Goal: Transaction & Acquisition: Book appointment/travel/reservation

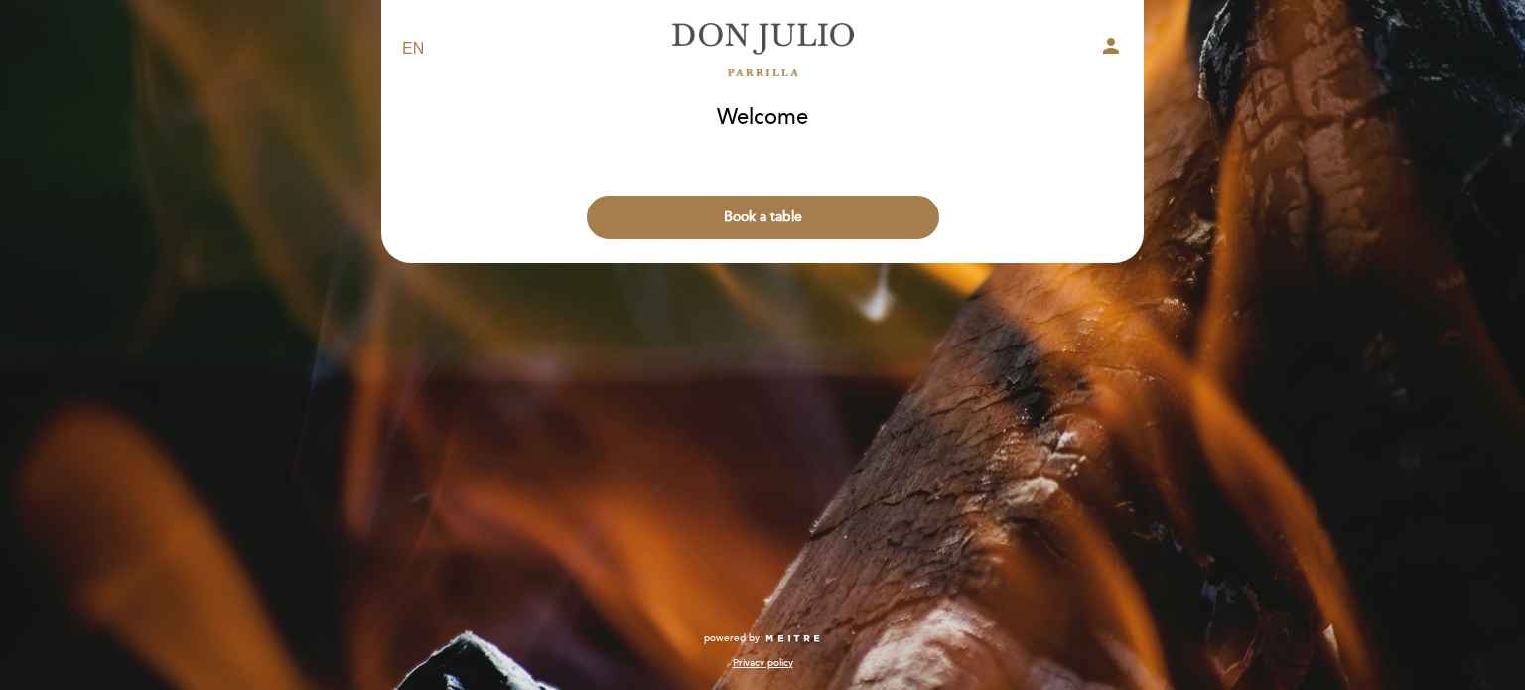
click at [777, 218] on button "Book a table" at bounding box center [763, 218] width 352 height 44
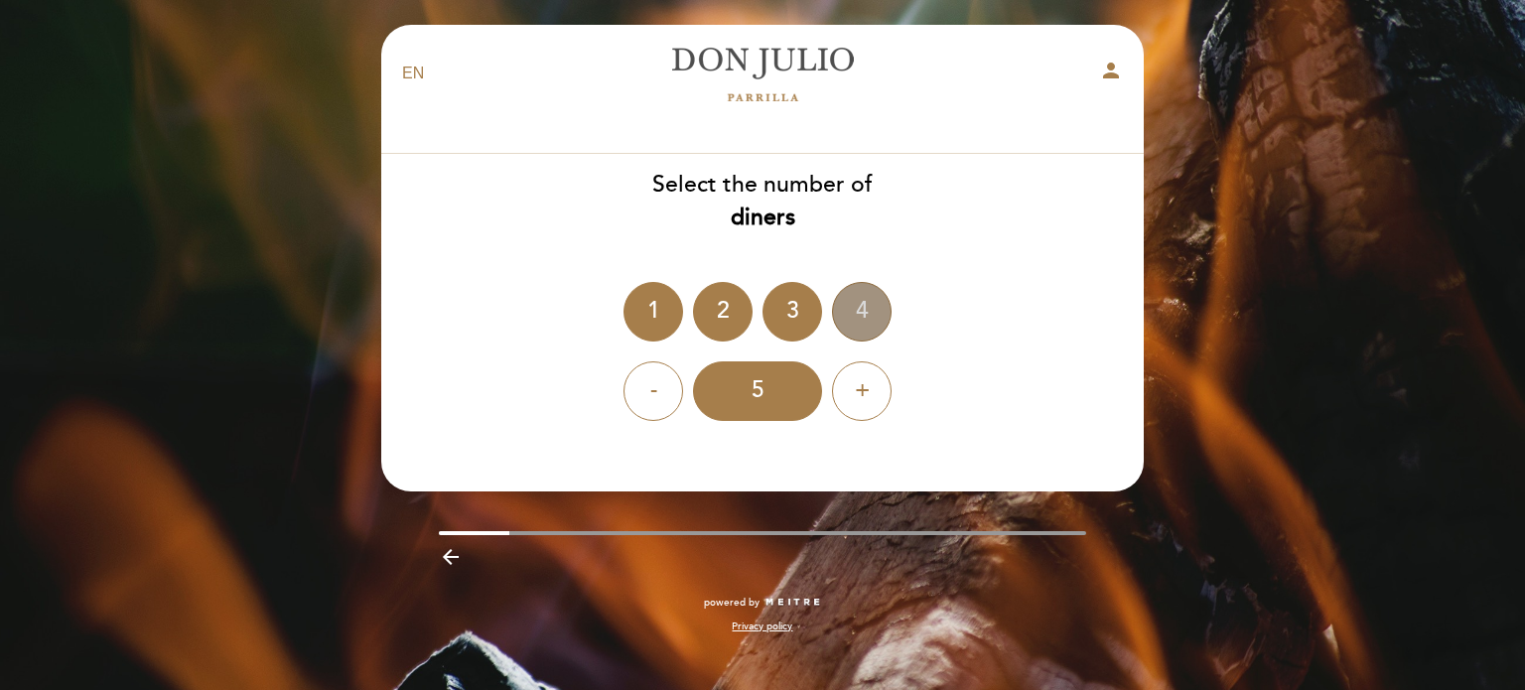
click at [862, 320] on div "4" at bounding box center [862, 312] width 60 height 60
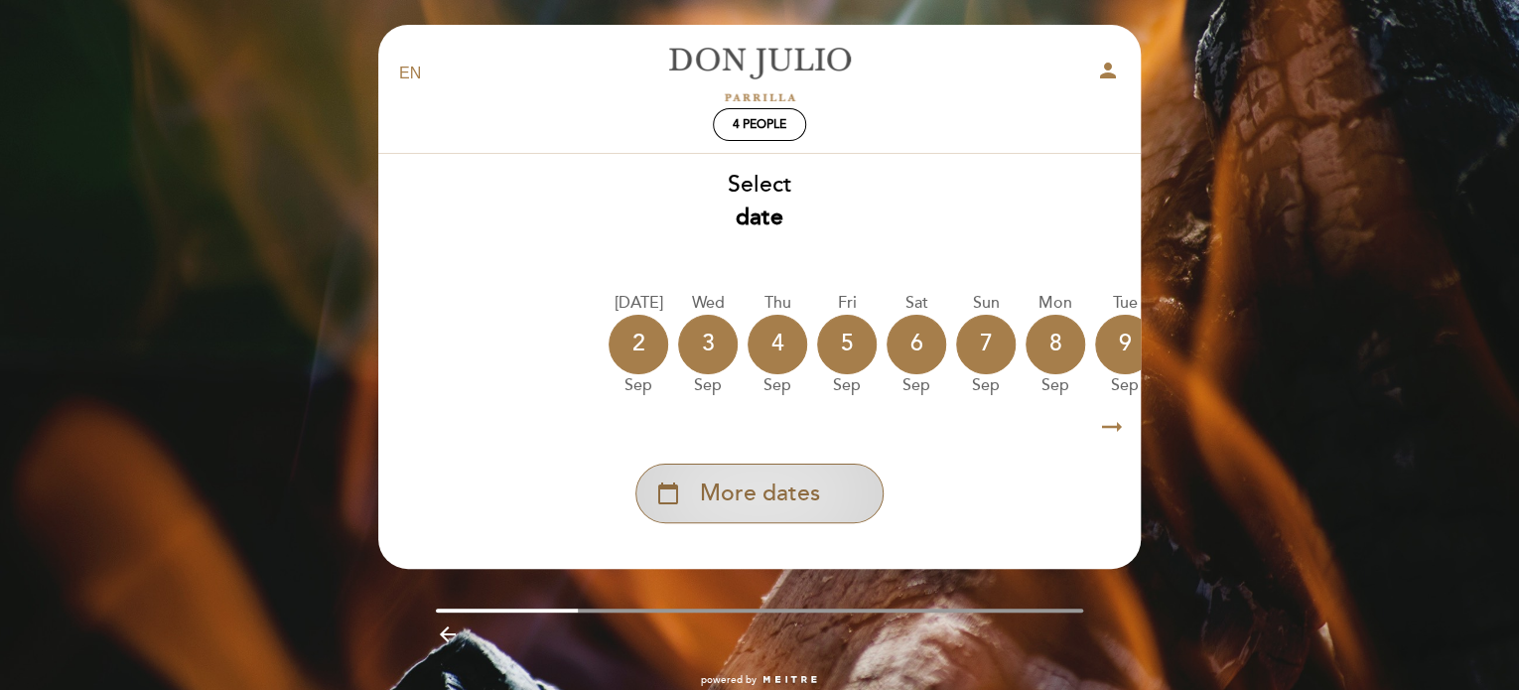
click at [772, 495] on span "More dates" at bounding box center [760, 493] width 120 height 33
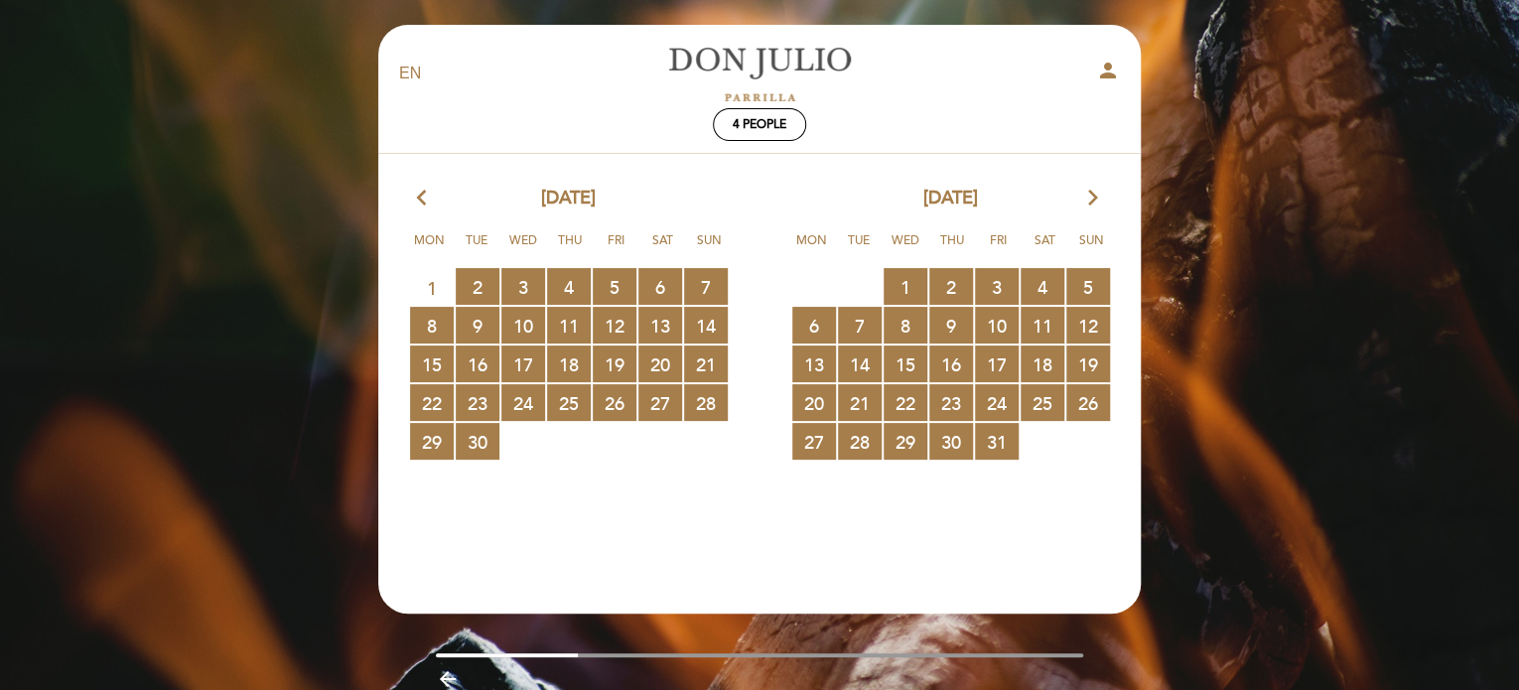
click at [1092, 203] on icon "arrow_forward_ios" at bounding box center [1093, 199] width 18 height 26
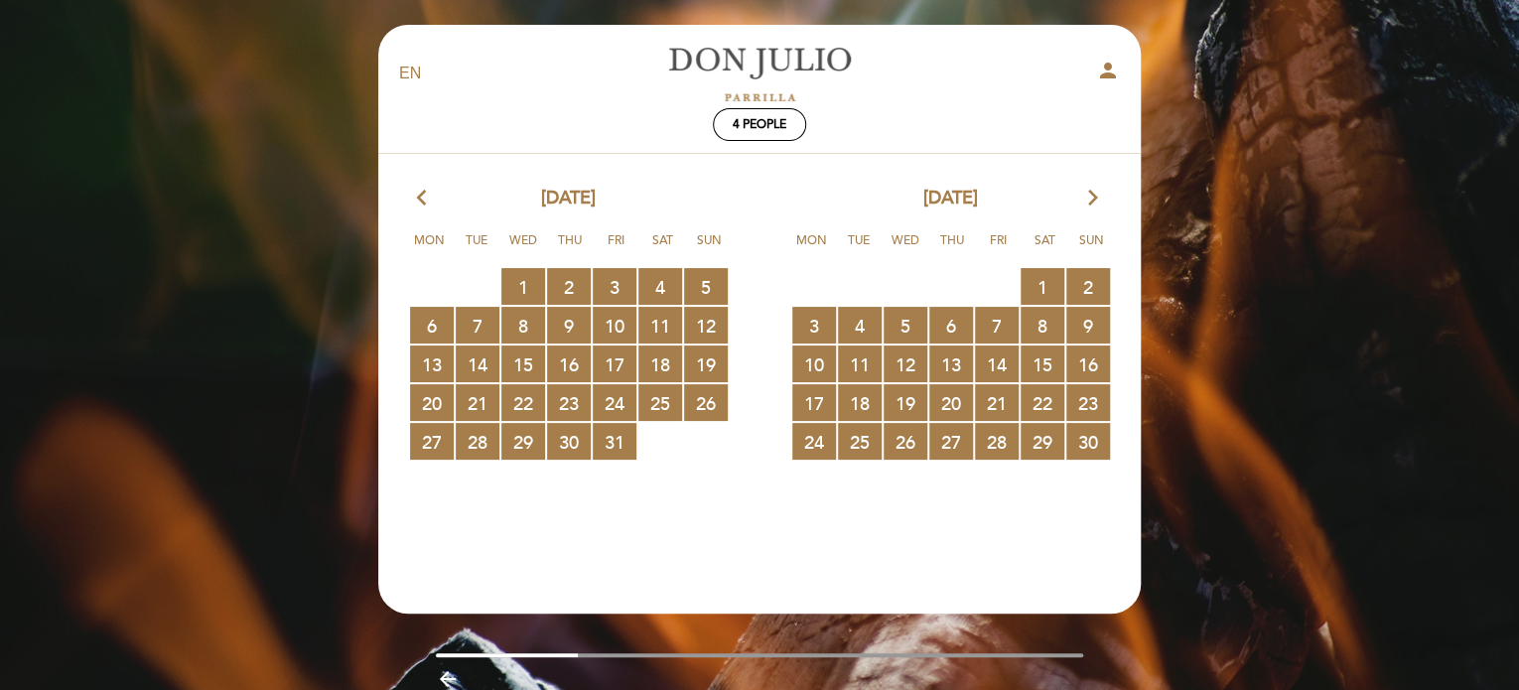
click at [1092, 203] on icon "arrow_forward_ios" at bounding box center [1093, 199] width 18 height 26
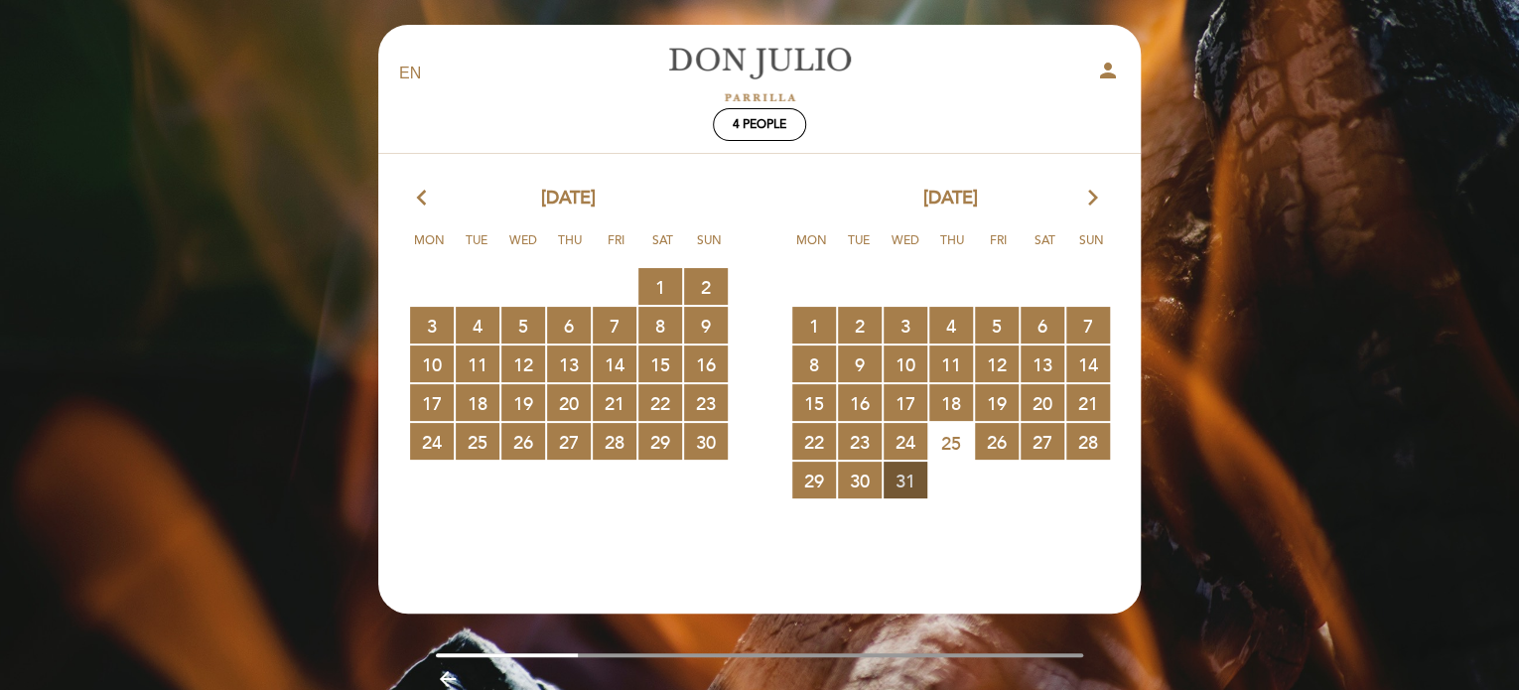
click at [904, 477] on span "31 RESERVATIONS AVAILABLE" at bounding box center [905, 480] width 44 height 37
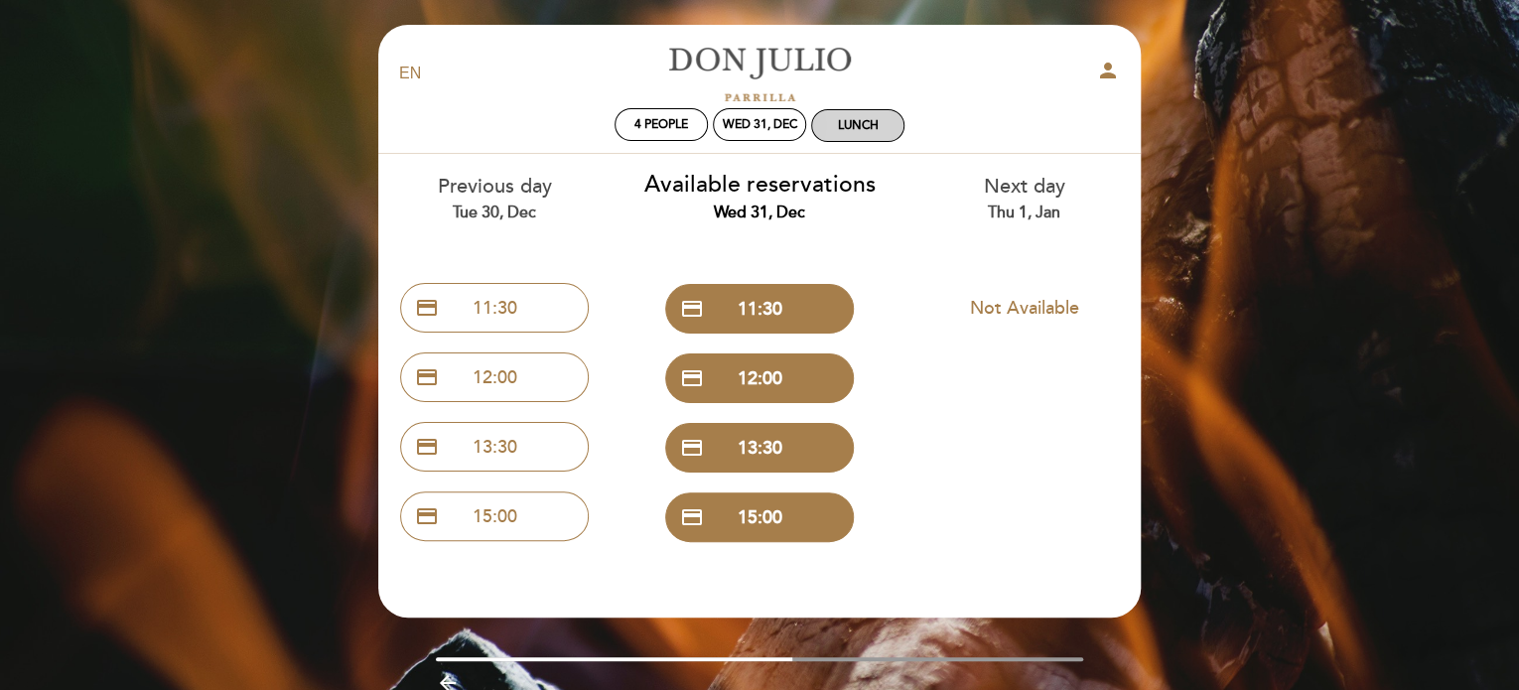
click at [862, 122] on div "Lunch" at bounding box center [858, 125] width 41 height 15
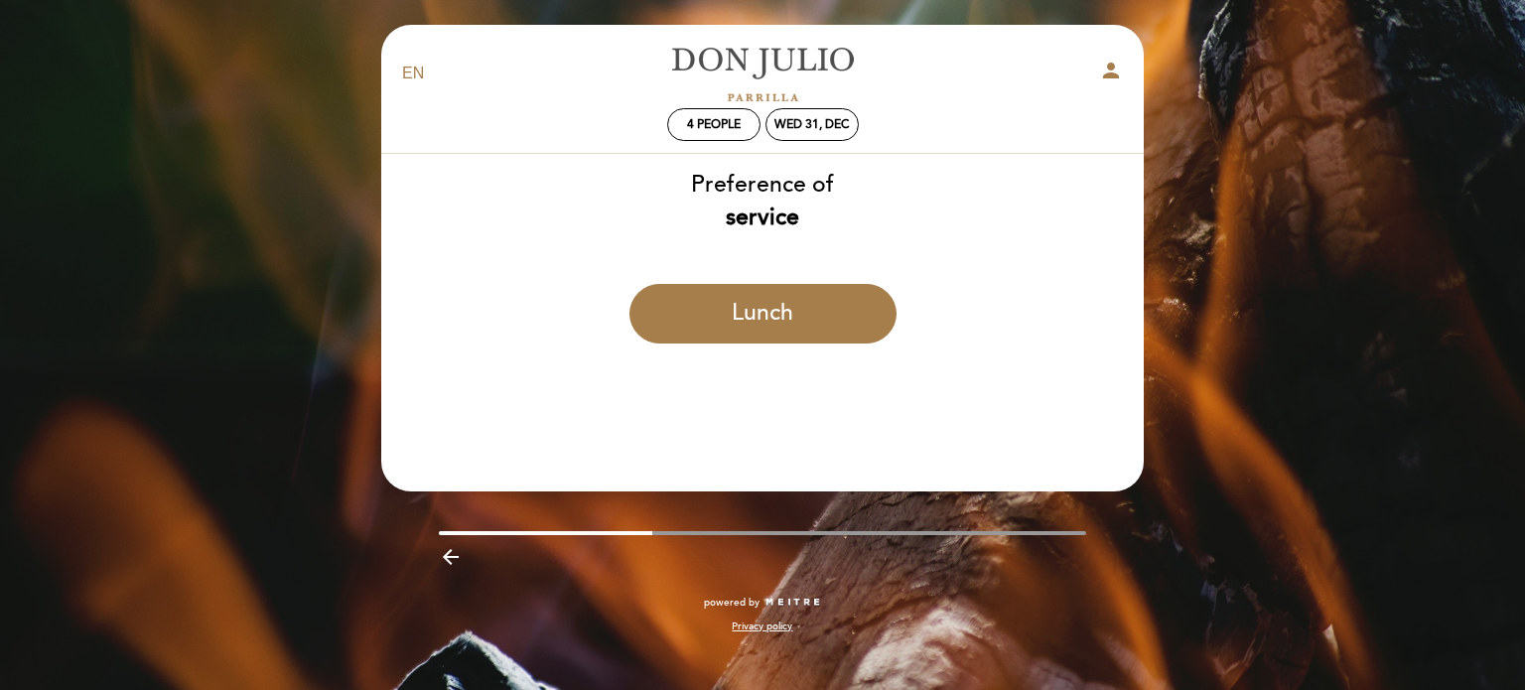
click at [450, 553] on icon "arrow_backward" at bounding box center [451, 557] width 24 height 24
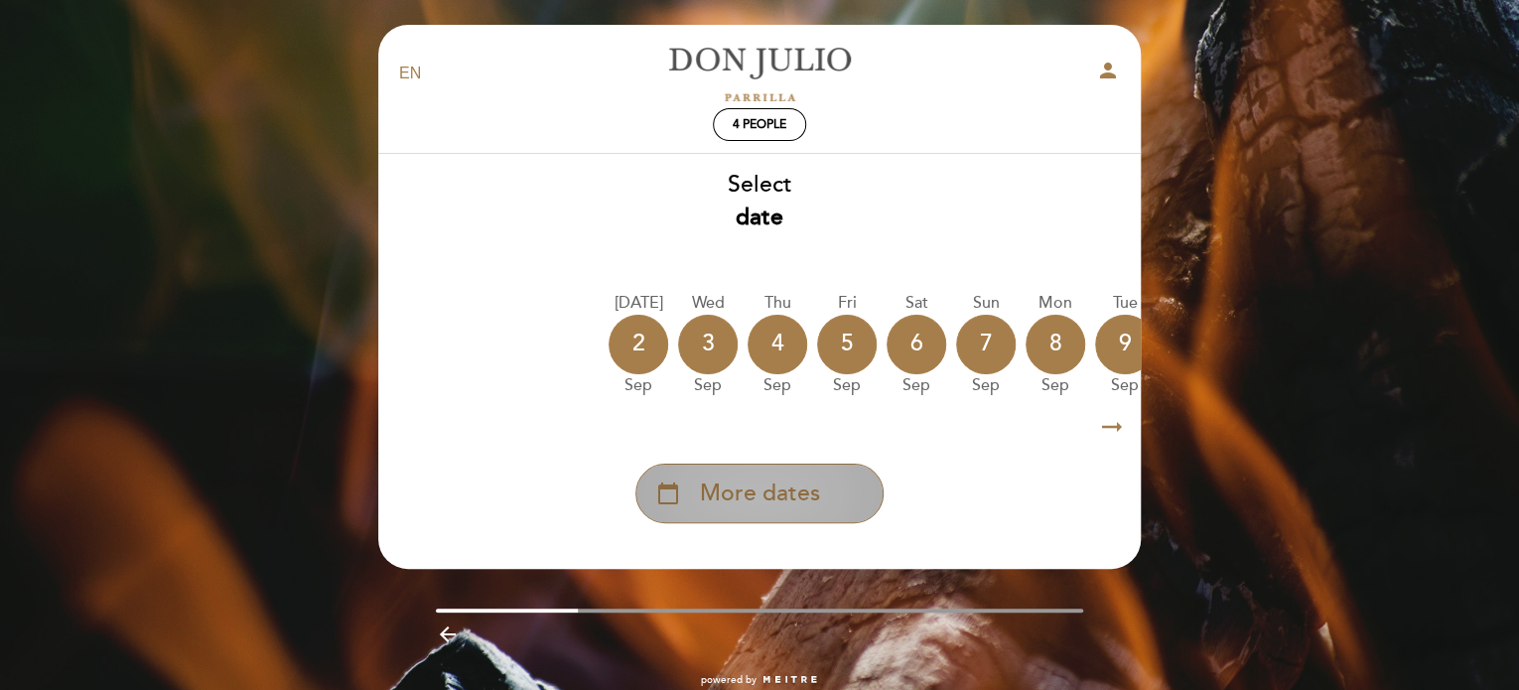
click at [758, 508] on span "More dates" at bounding box center [760, 493] width 120 height 33
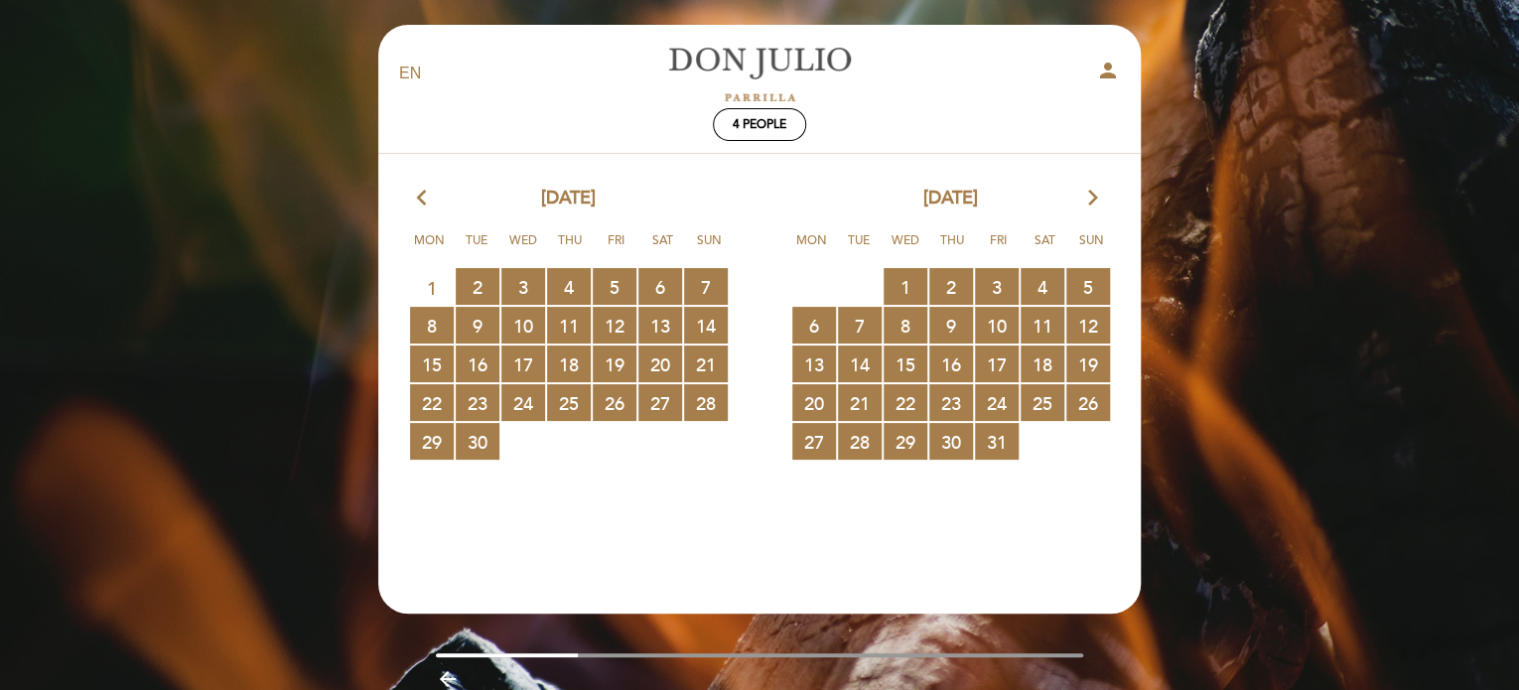
click at [1096, 192] on icon "arrow_forward_ios" at bounding box center [1093, 199] width 18 height 26
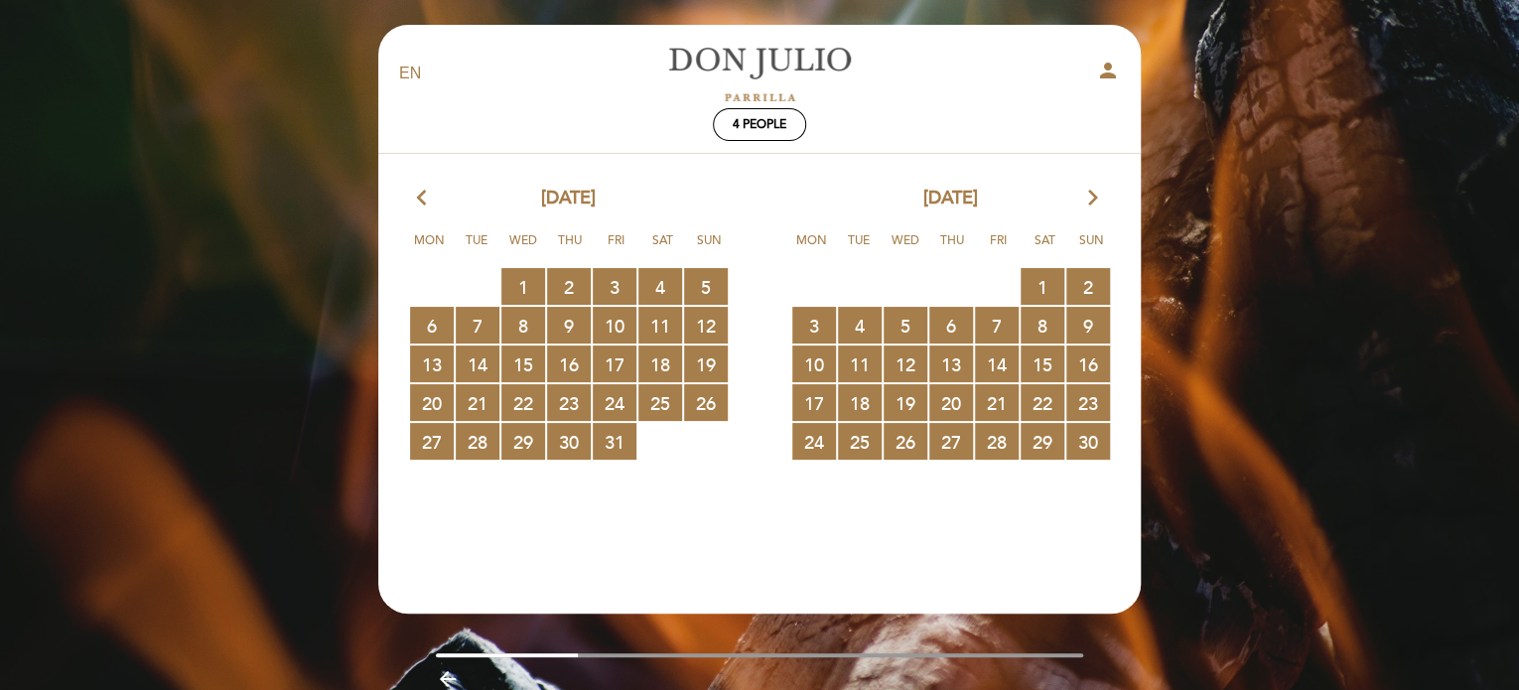
click at [1096, 192] on icon "arrow_forward_ios" at bounding box center [1093, 199] width 18 height 26
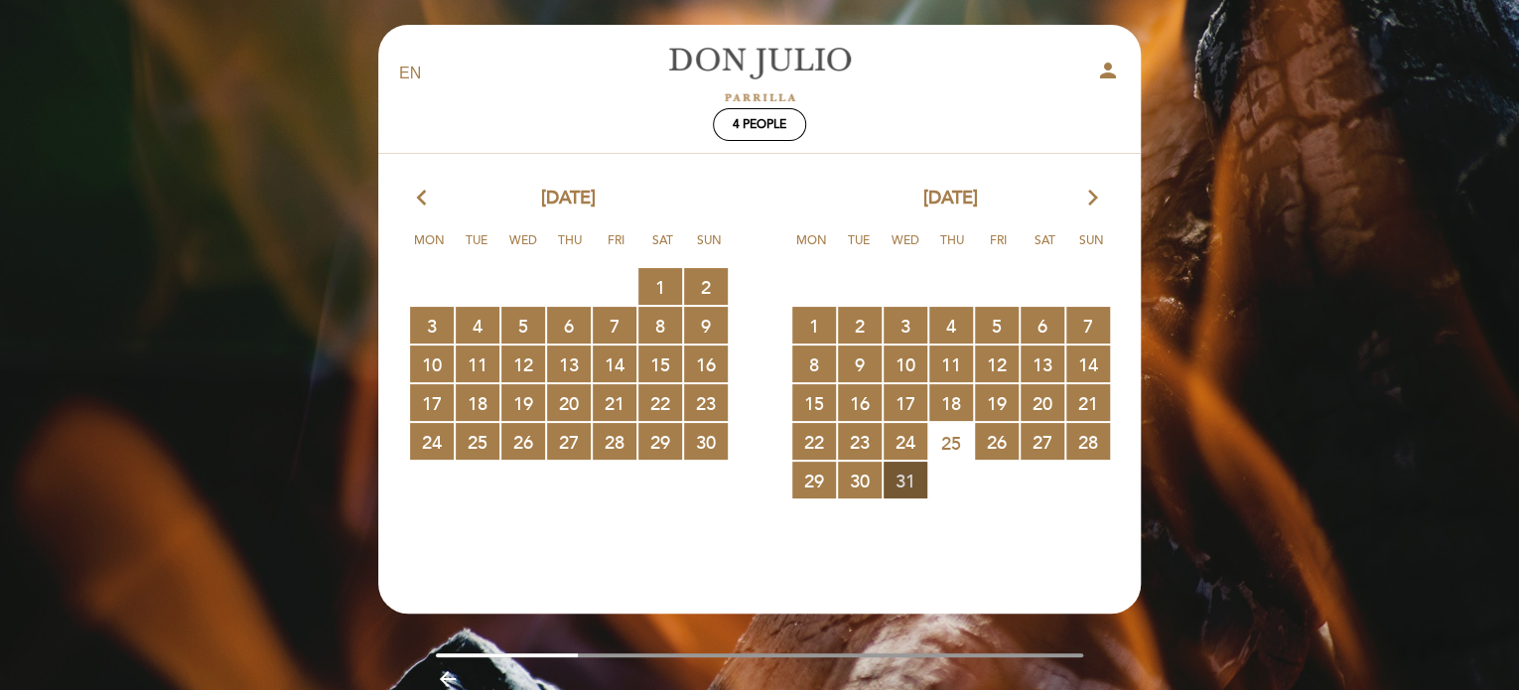
click at [905, 482] on span "31 RESERVATIONS AVAILABLE" at bounding box center [905, 480] width 44 height 37
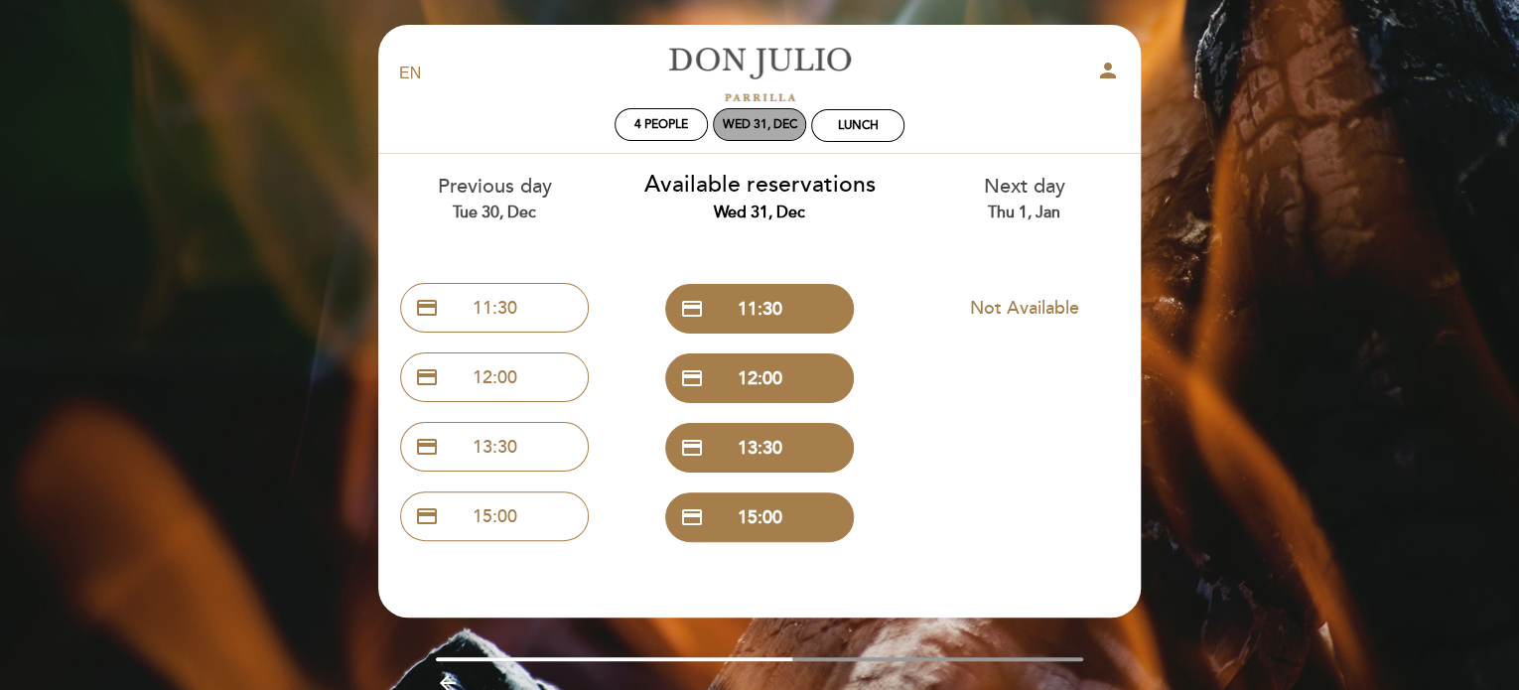
click at [754, 119] on div "Wed 31, Dec" at bounding box center [760, 124] width 74 height 15
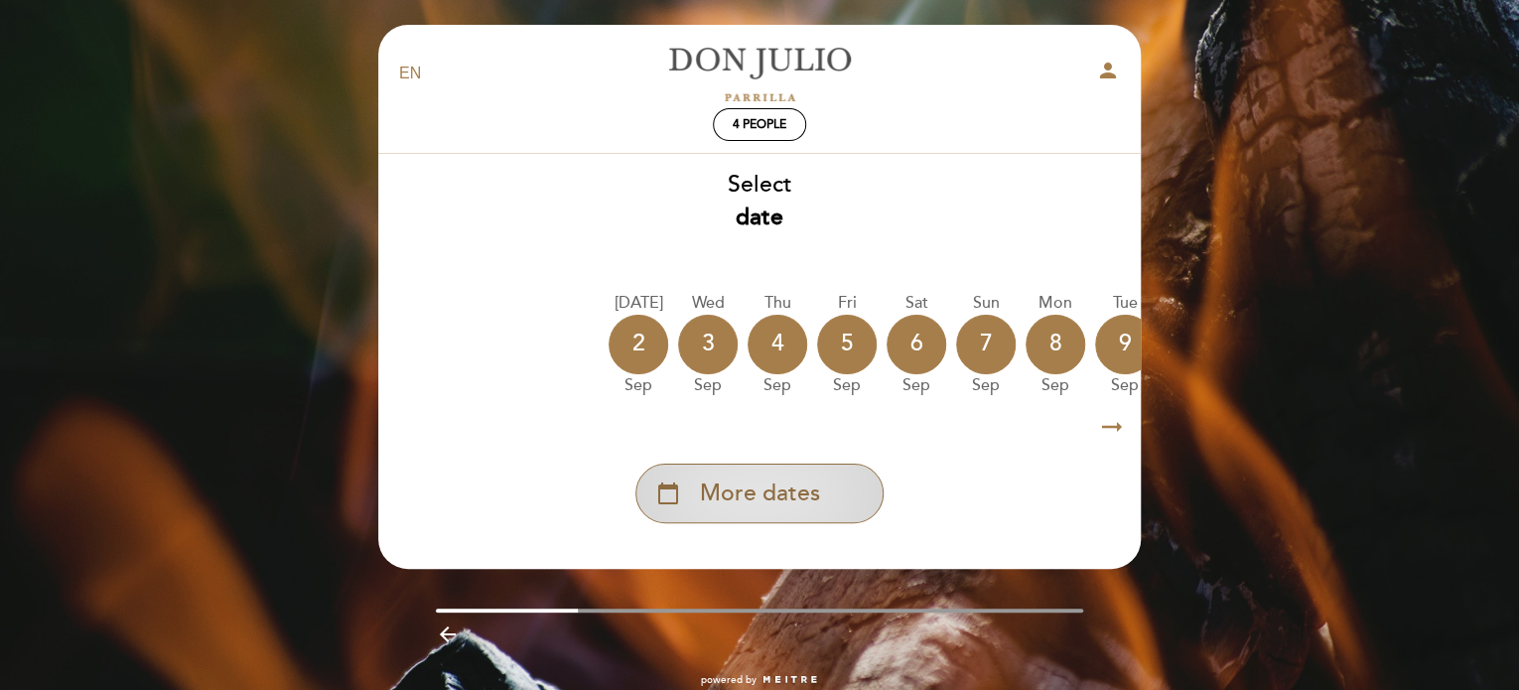
click at [757, 507] on span "More dates" at bounding box center [760, 493] width 120 height 33
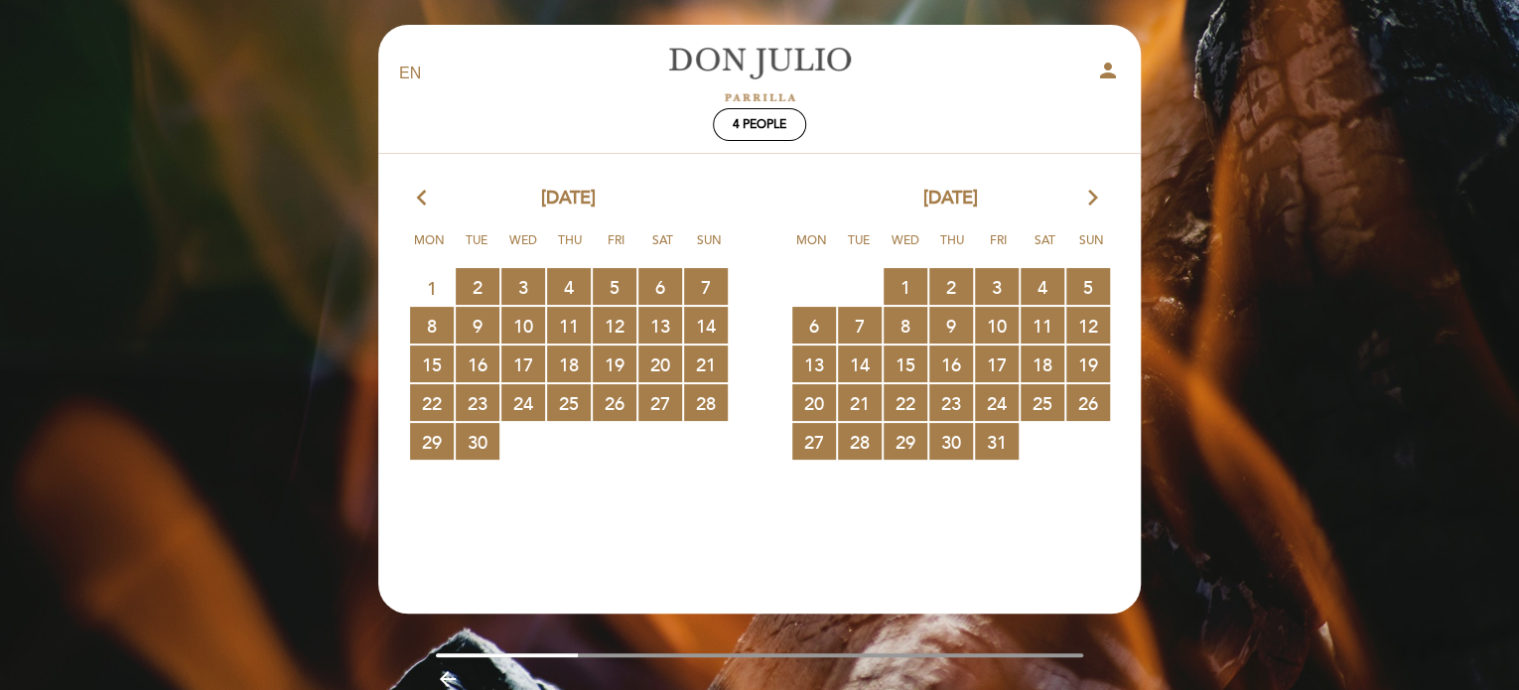
click at [1089, 201] on icon "arrow_forward_ios" at bounding box center [1093, 199] width 18 height 26
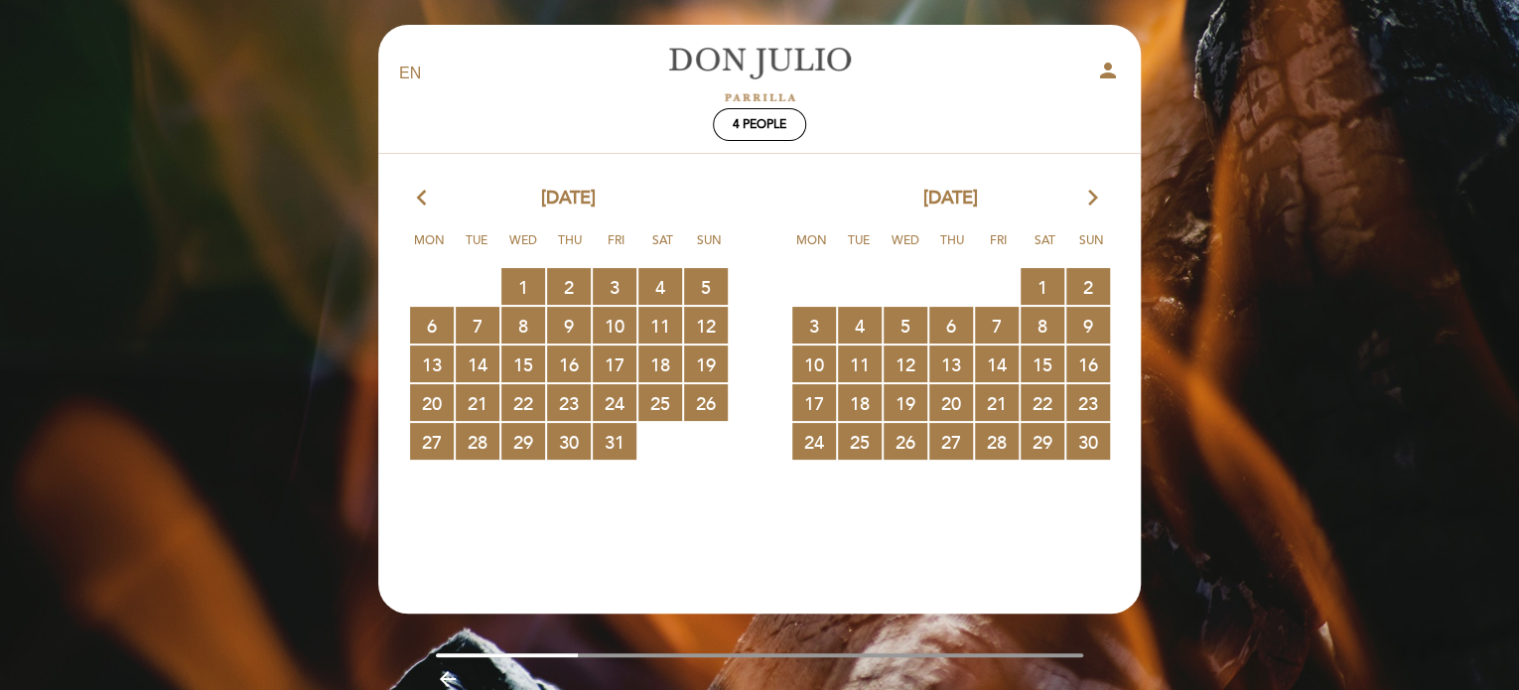
click at [1089, 201] on icon "arrow_forward_ios" at bounding box center [1093, 199] width 18 height 26
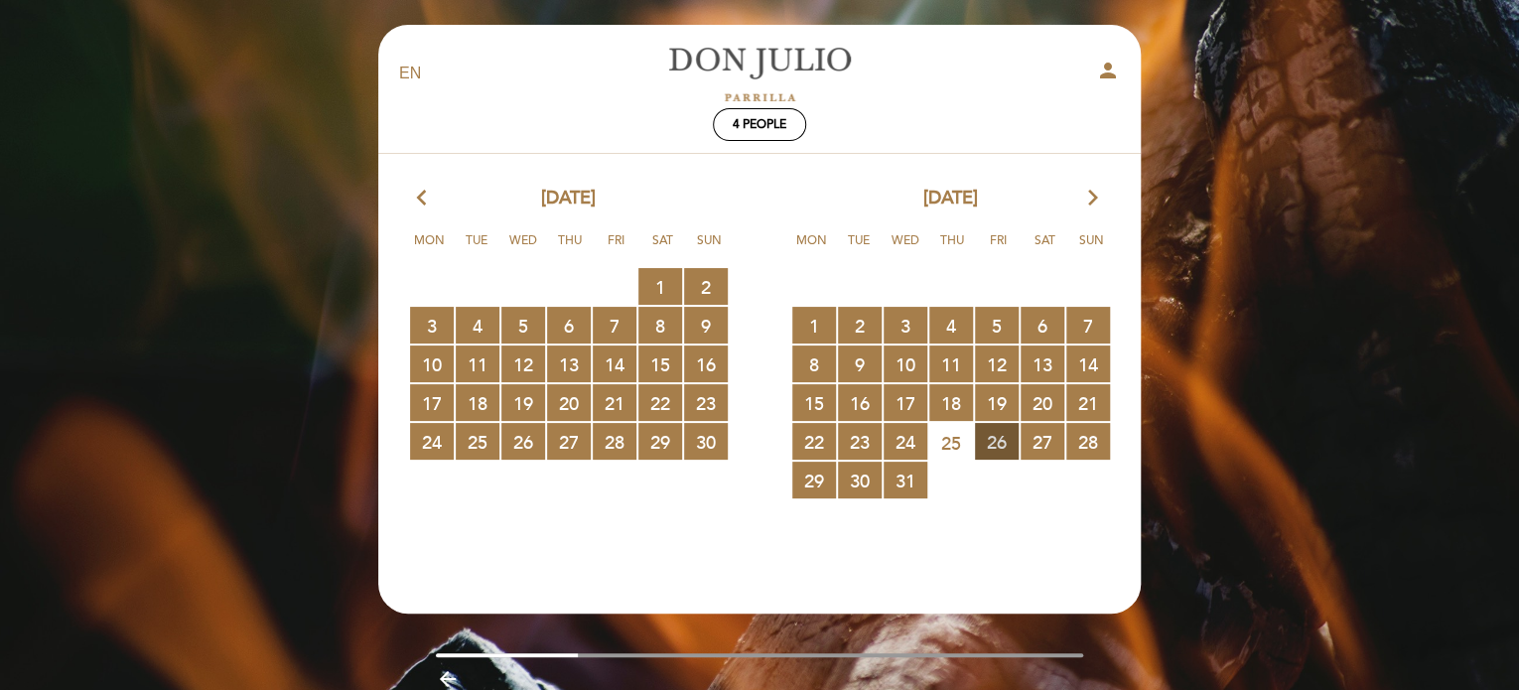
click at [999, 447] on span "26 RESERVATIONS AVAILABLE" at bounding box center [997, 441] width 44 height 37
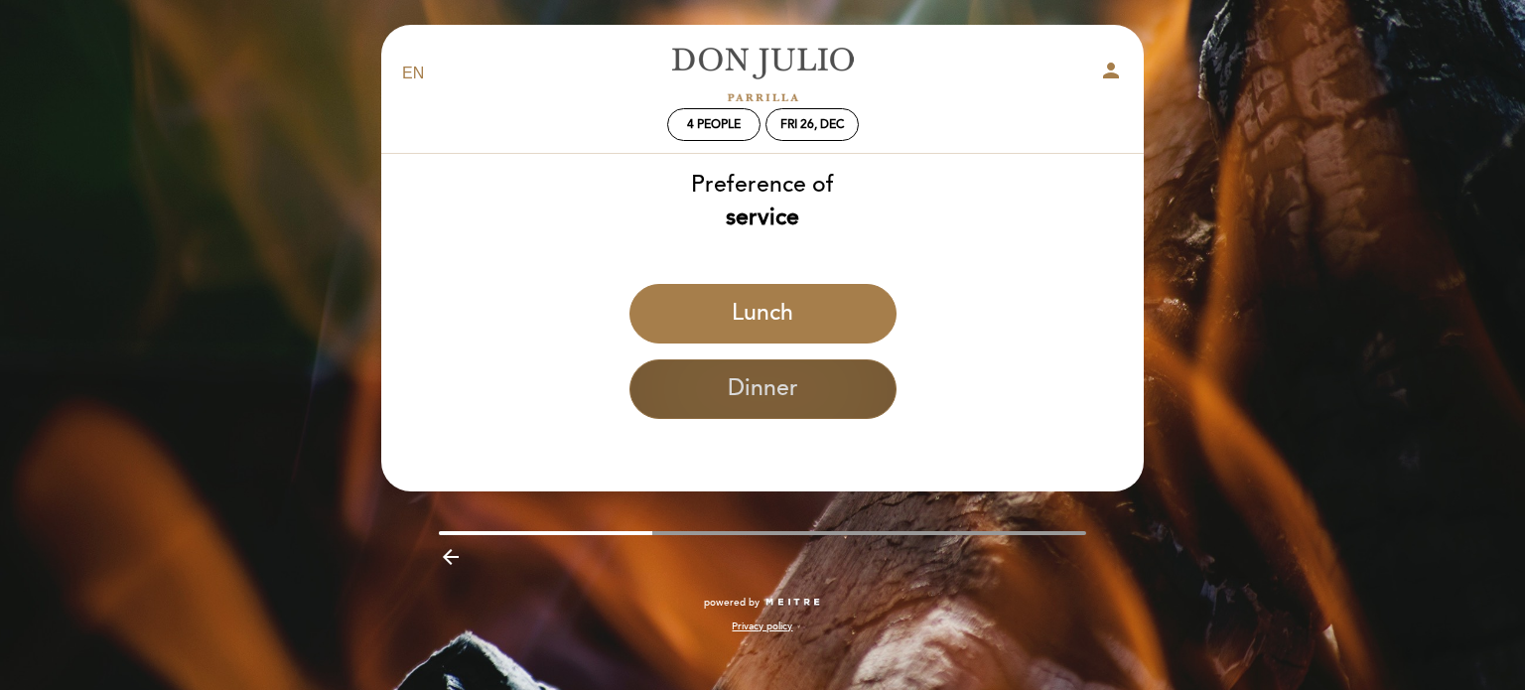
click at [814, 391] on button "Dinner" at bounding box center [762, 389] width 267 height 60
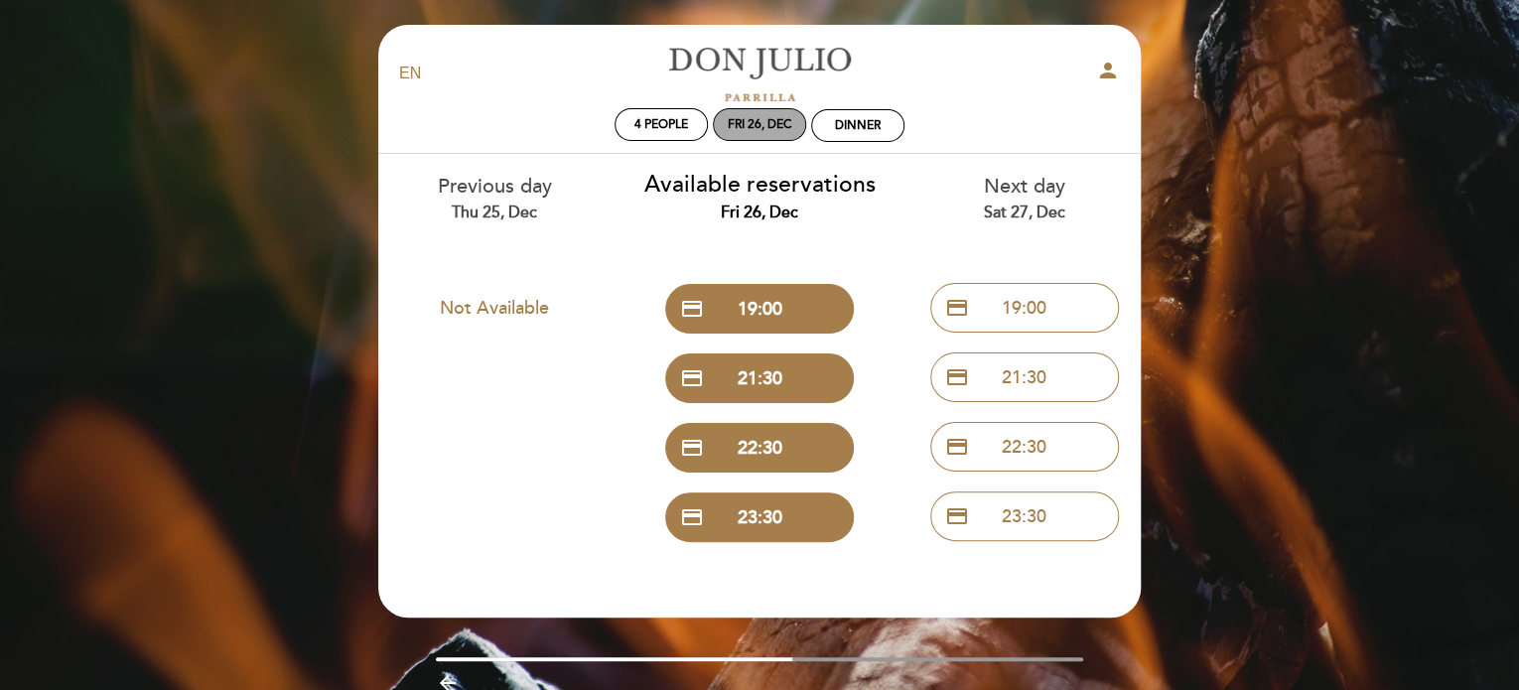
click at [766, 126] on div "Fri 26, Dec" at bounding box center [760, 124] width 64 height 15
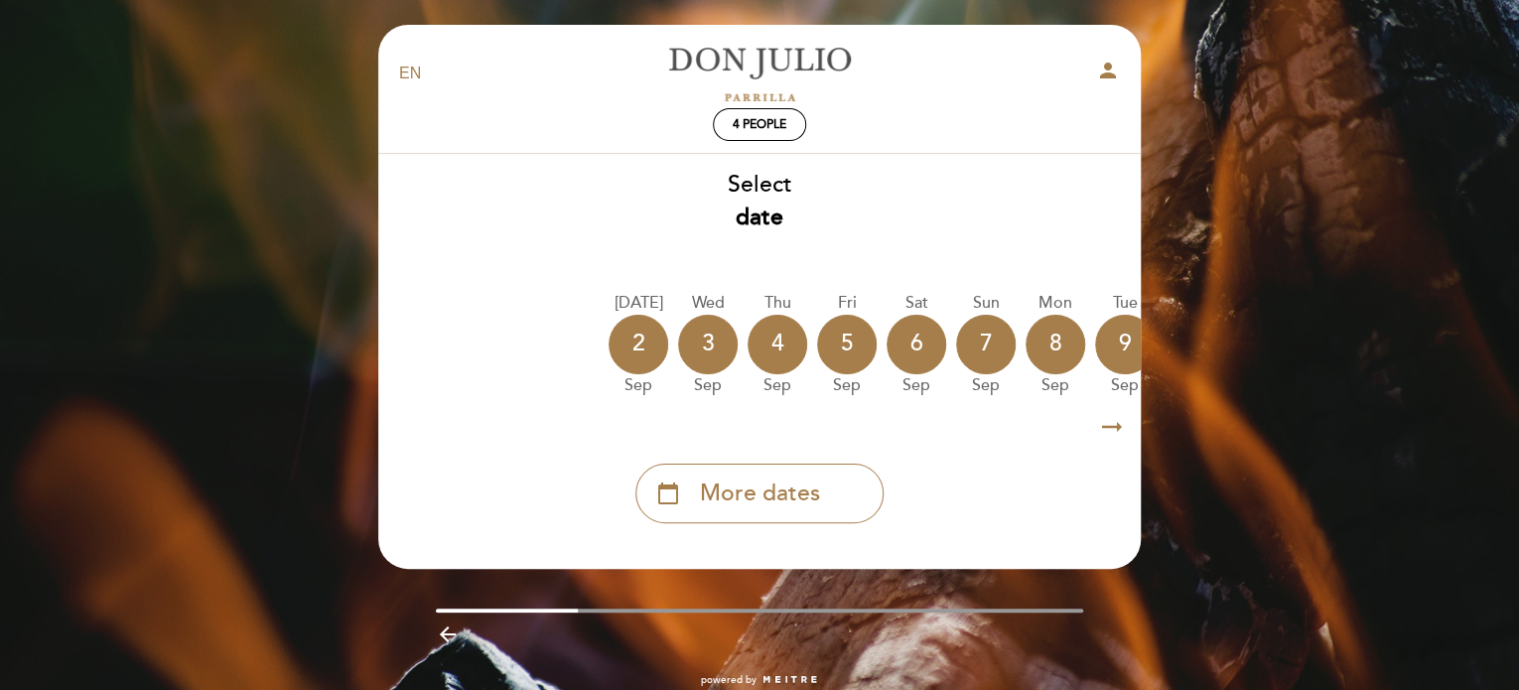
click at [1113, 430] on icon "arrow_right_alt" at bounding box center [1112, 427] width 30 height 43
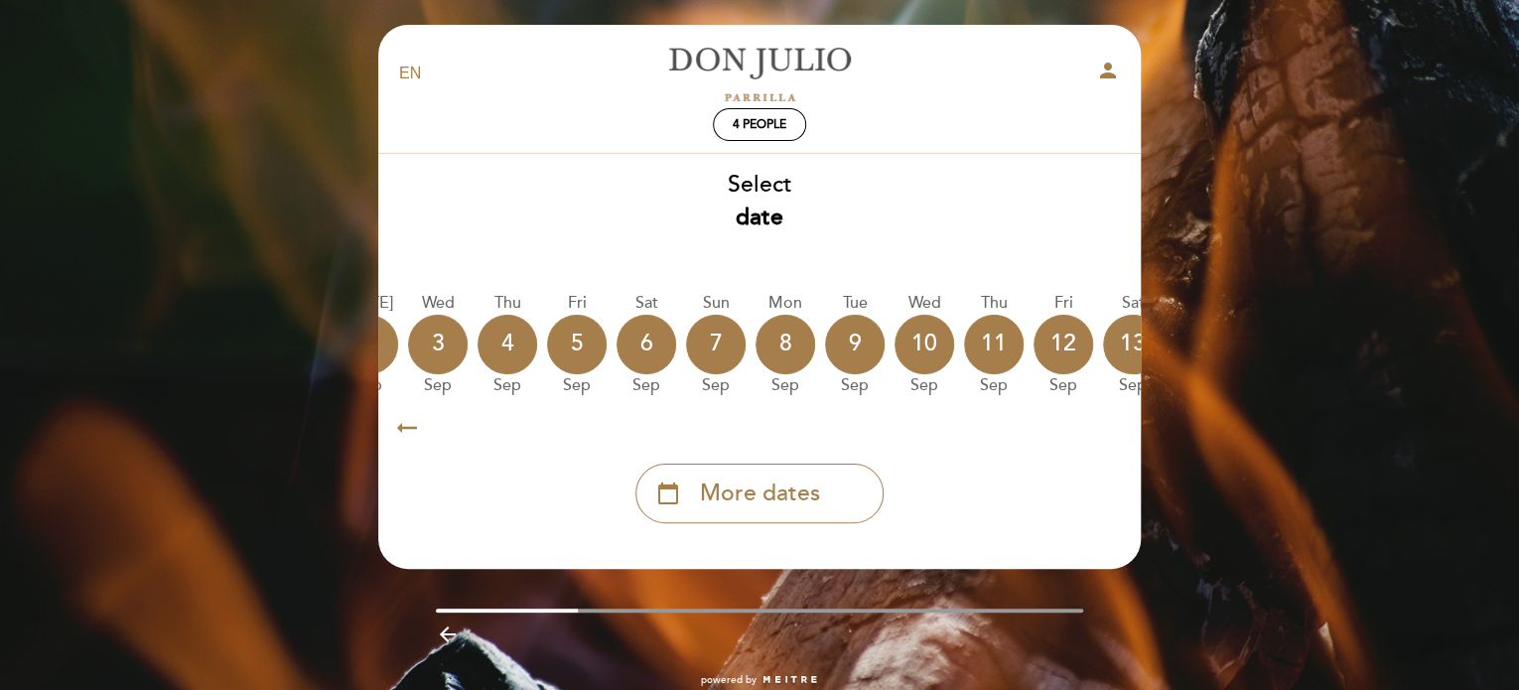
scroll to position [0, 579]
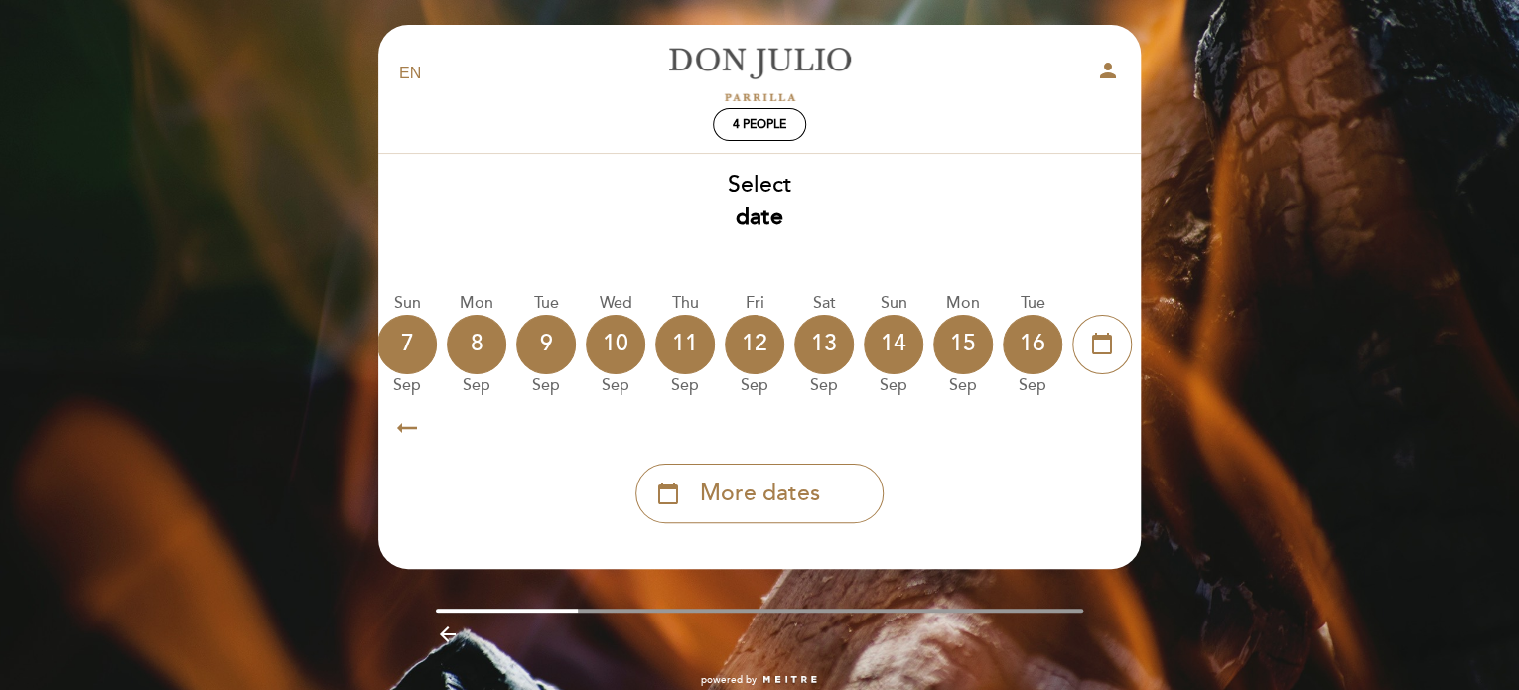
click at [1113, 430] on icon "arrow_right_alt" at bounding box center [1112, 427] width 30 height 43
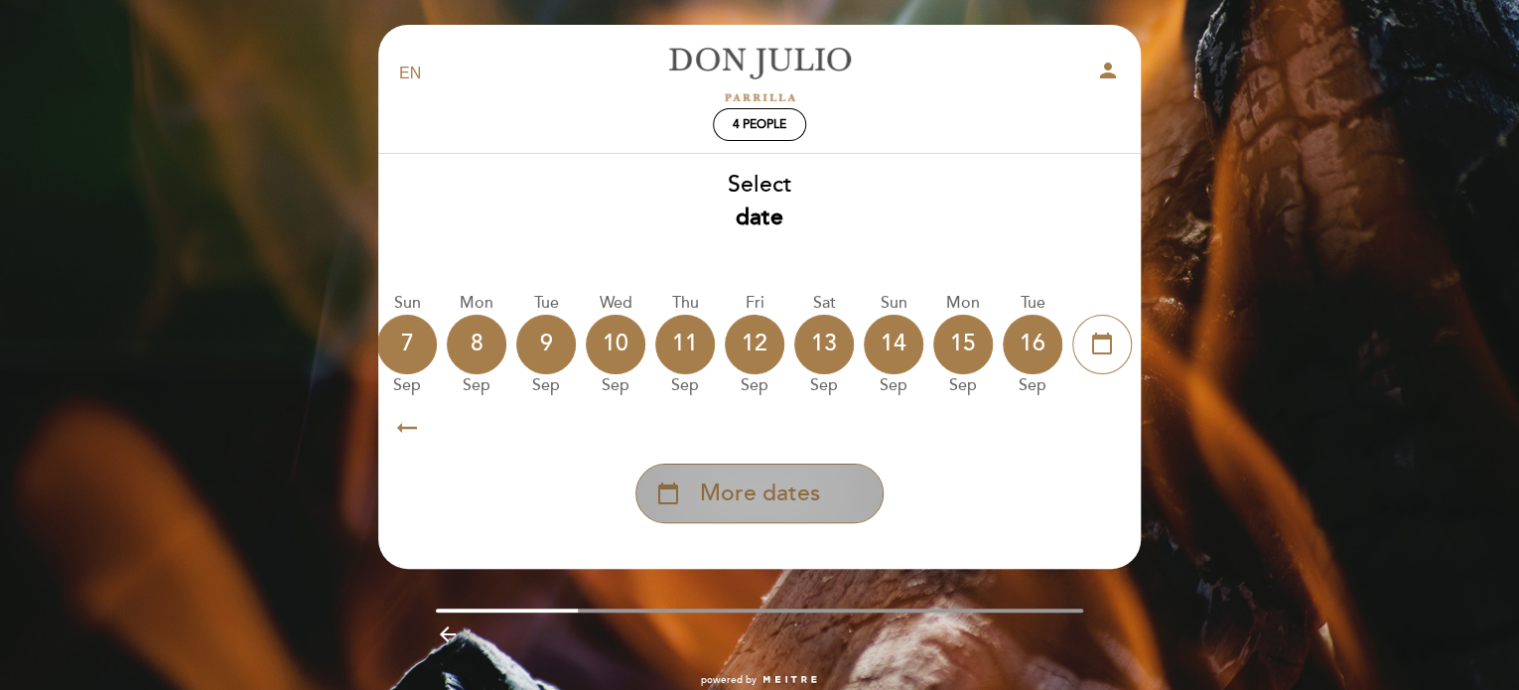
click at [794, 488] on span "More dates" at bounding box center [760, 493] width 120 height 33
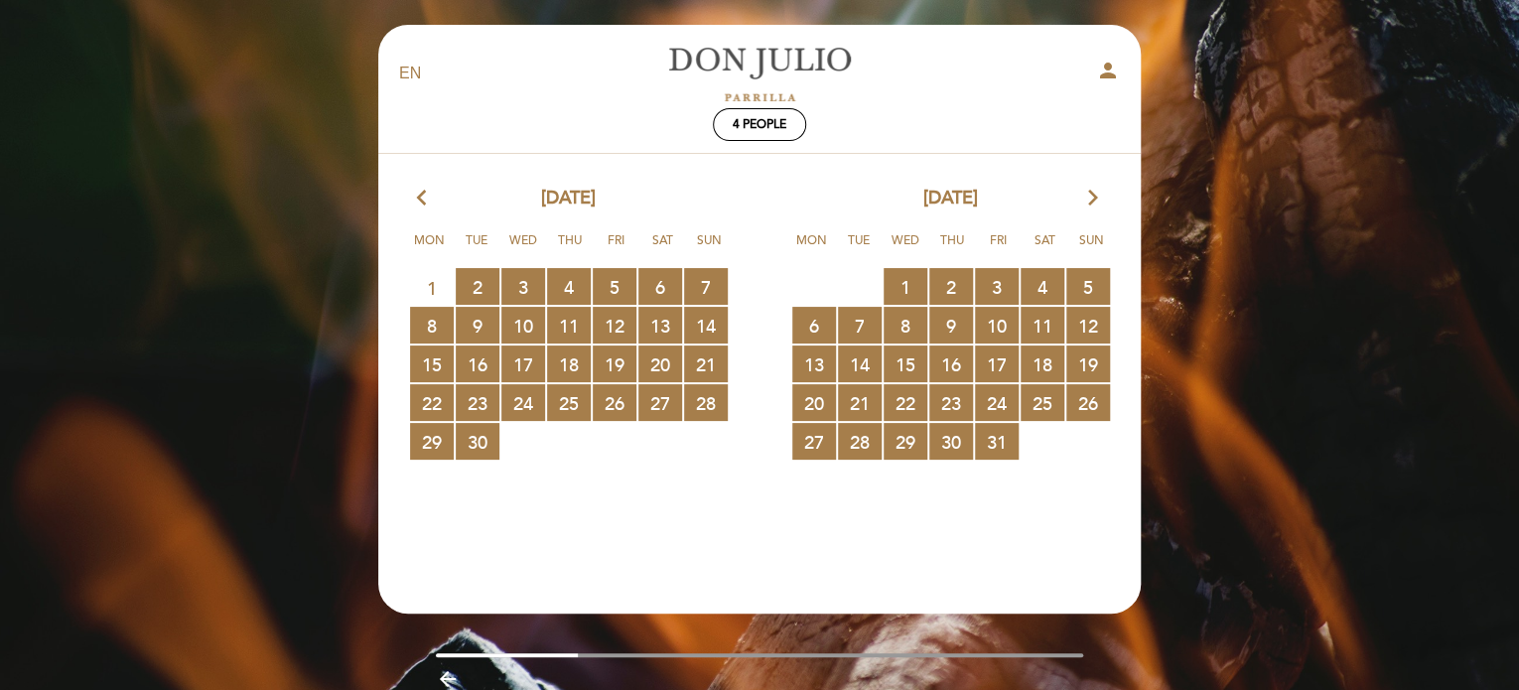
click at [1095, 201] on icon "arrow_forward_ios" at bounding box center [1093, 199] width 18 height 26
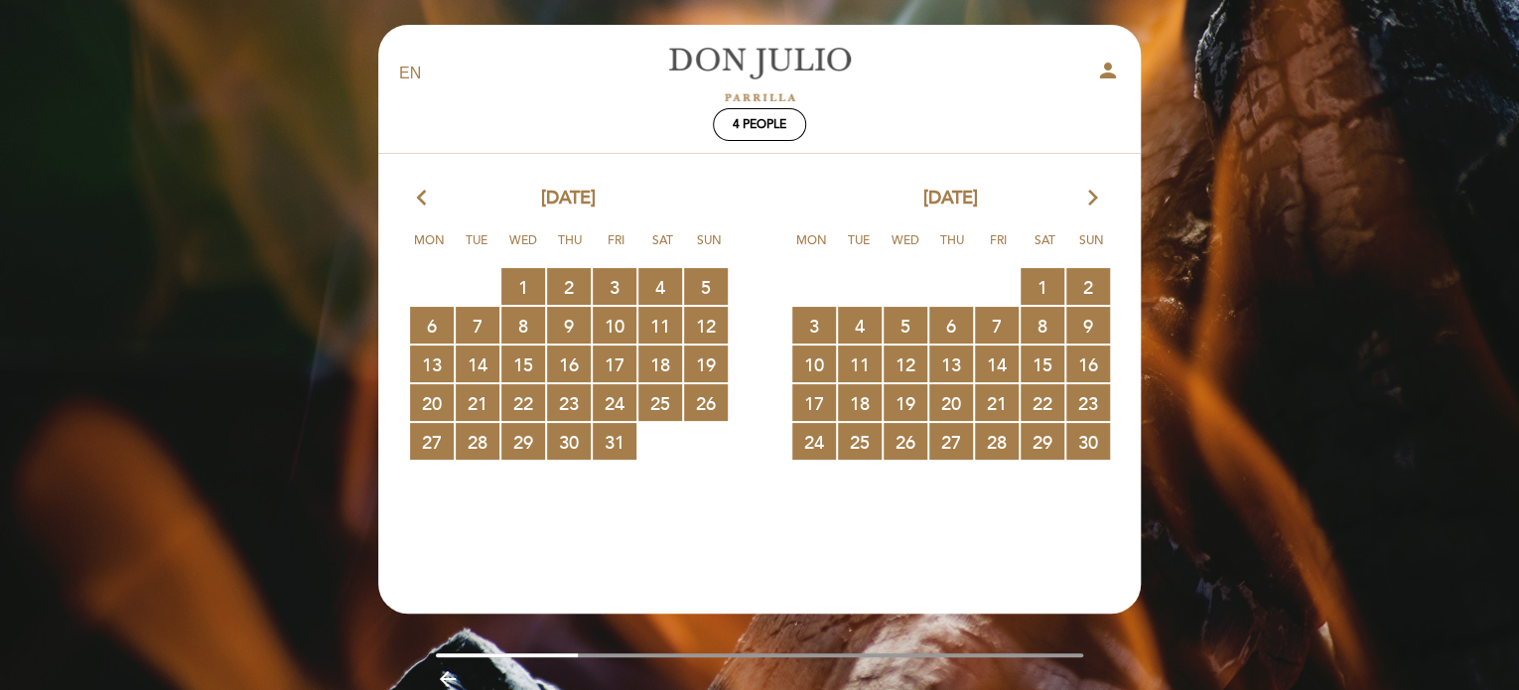
click at [1095, 201] on icon "arrow_forward_ios" at bounding box center [1093, 199] width 18 height 26
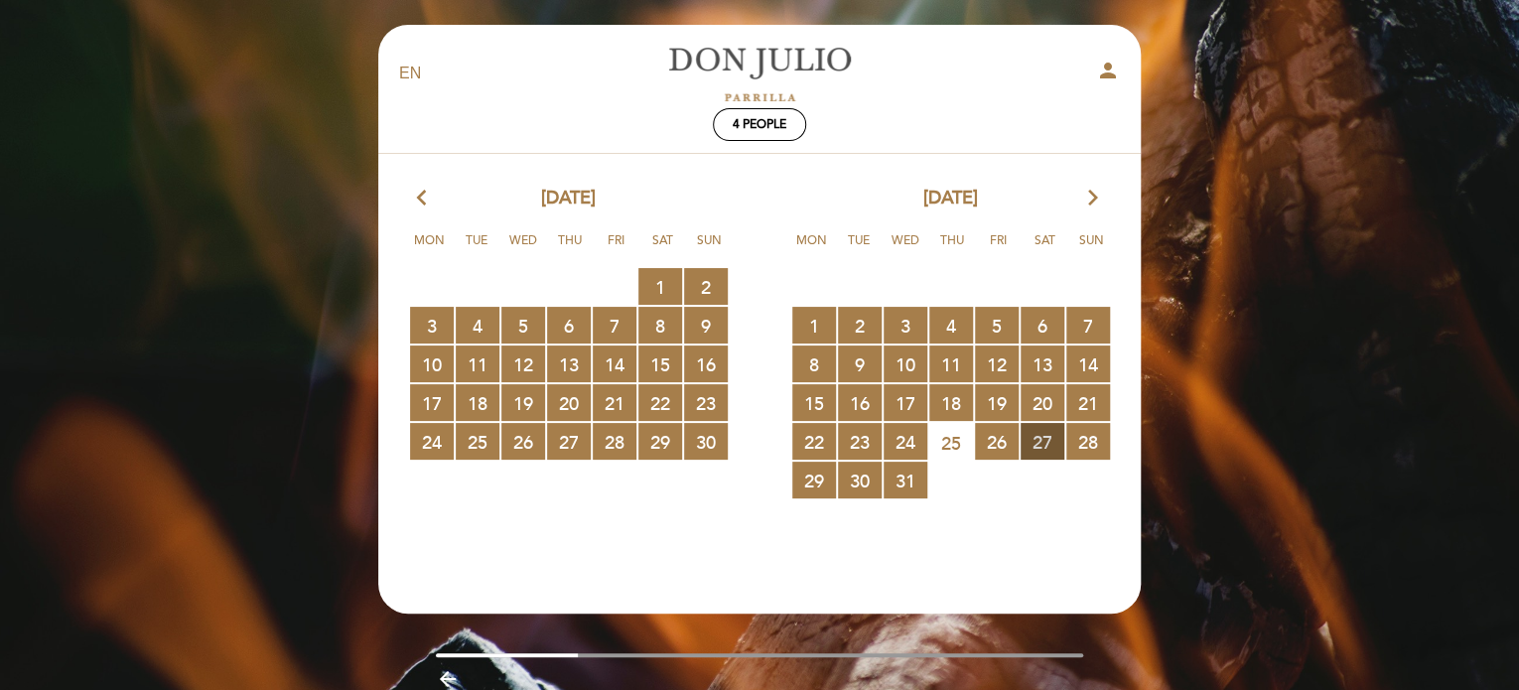
click at [1044, 437] on span "27 RESERVATIONS AVAILABLE" at bounding box center [1042, 441] width 44 height 37
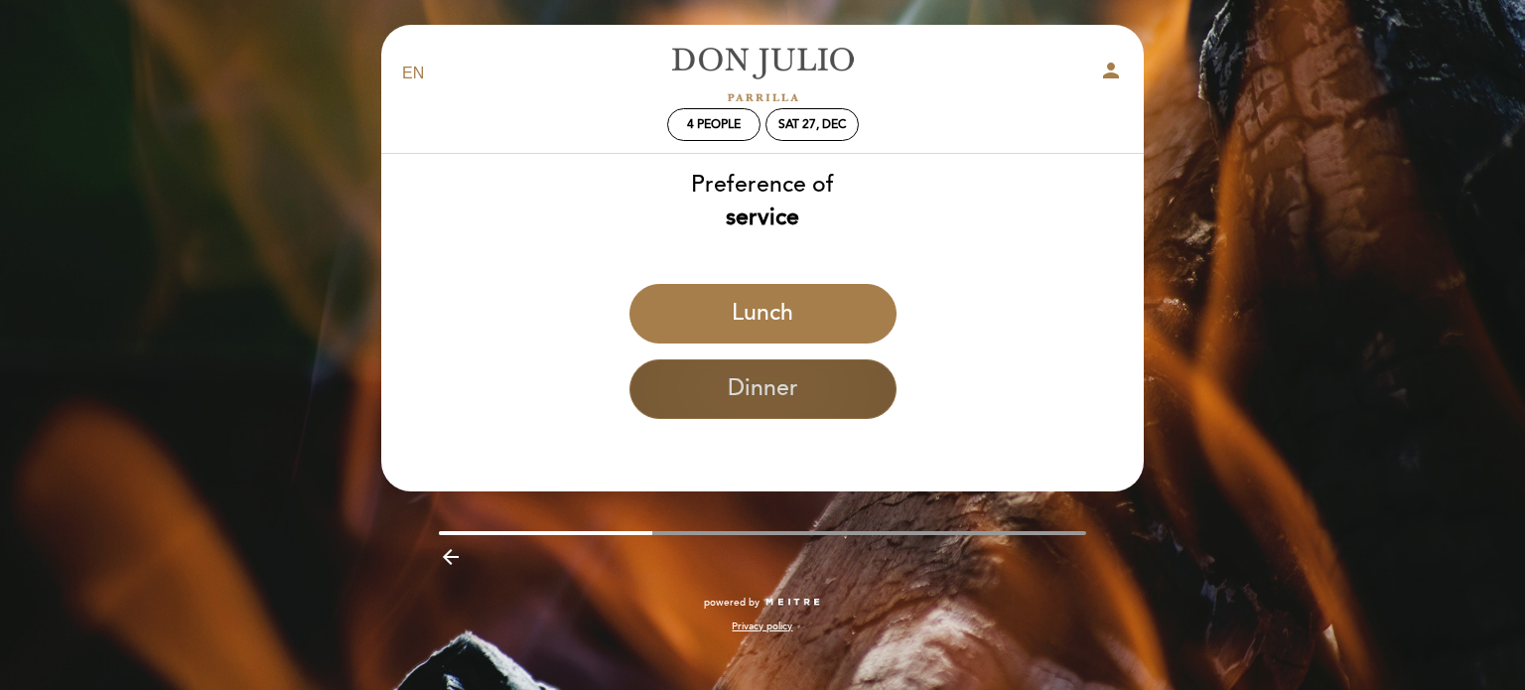
click at [797, 399] on button "Dinner" at bounding box center [762, 389] width 267 height 60
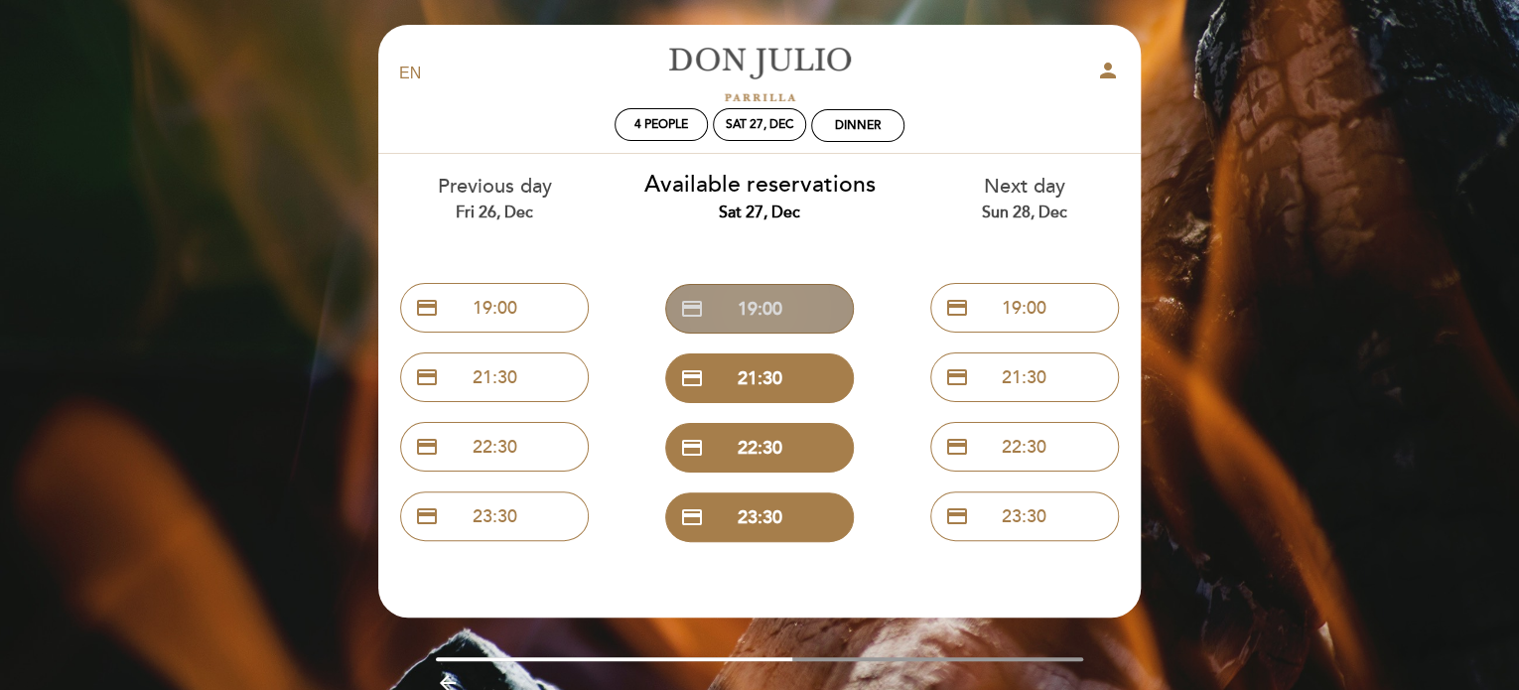
click at [766, 320] on button "credit_card 19:00" at bounding box center [759, 309] width 189 height 50
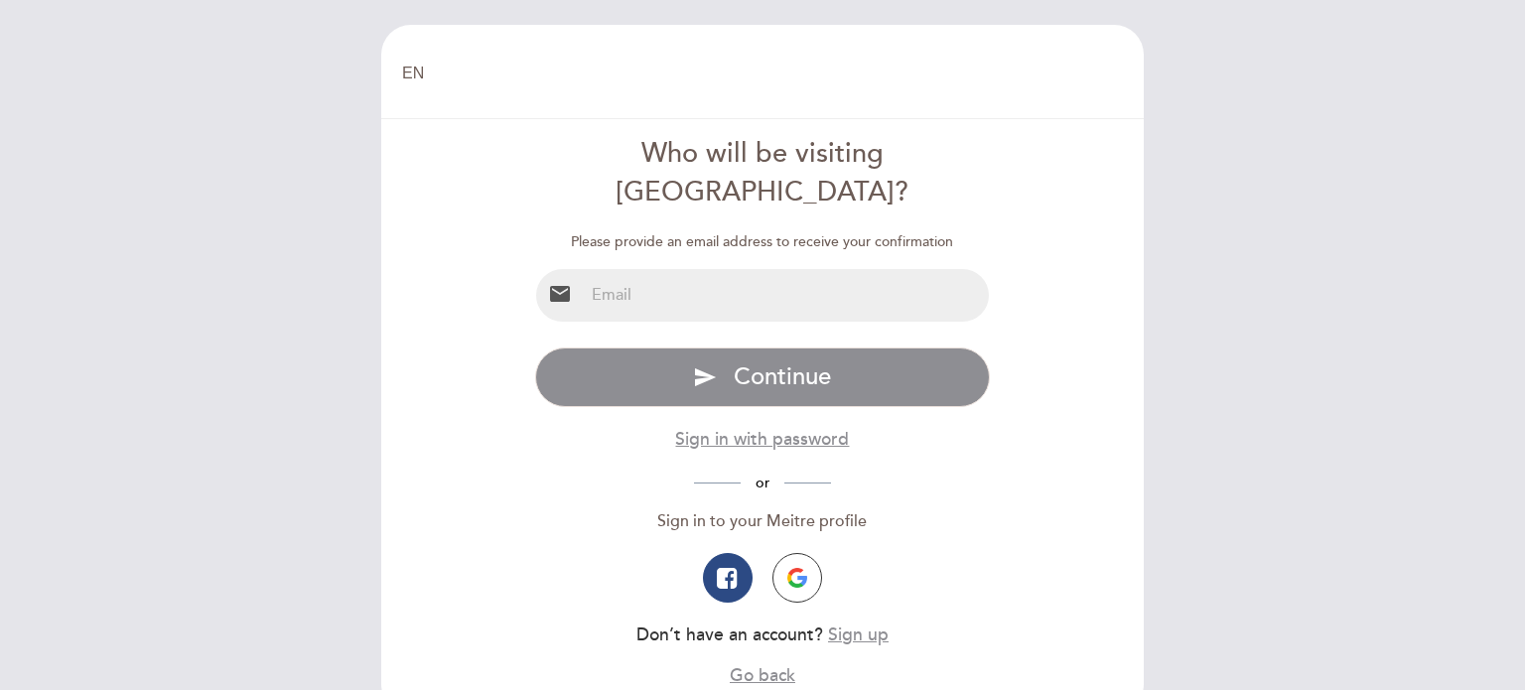
click at [672, 269] on input "email" at bounding box center [787, 295] width 406 height 53
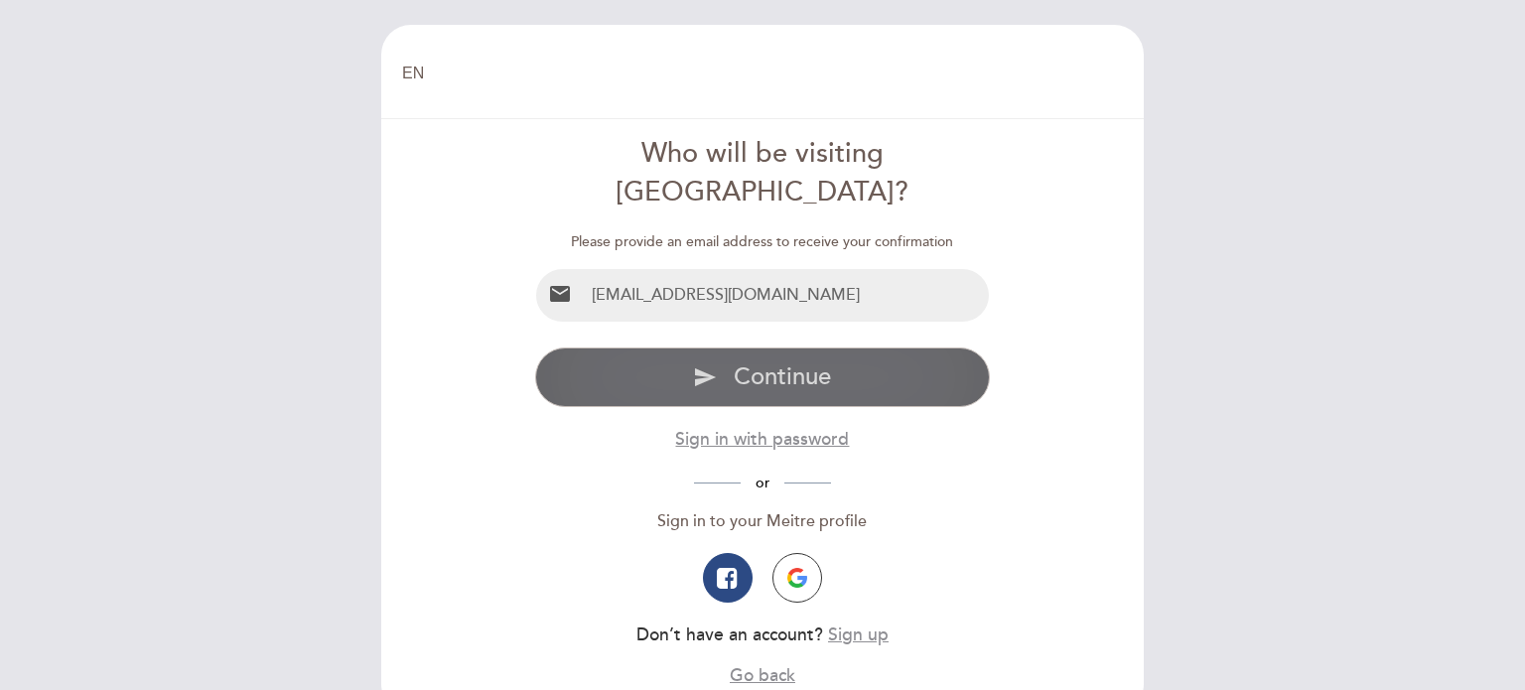
type input "[EMAIL_ADDRESS][DOMAIN_NAME]"
click at [954, 347] on button "send Continue" at bounding box center [763, 377] width 456 height 60
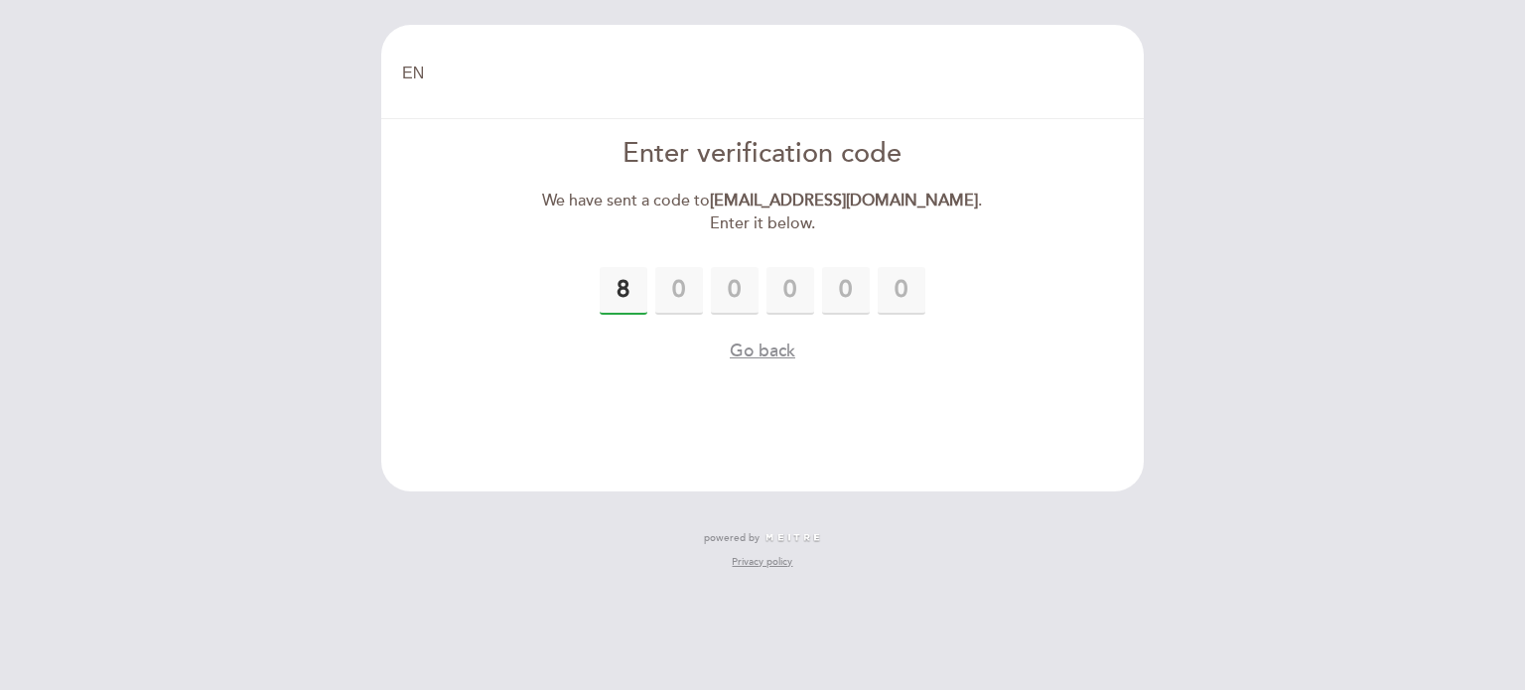
type input "8"
type input "2"
type input "7"
type input "8"
type input "2"
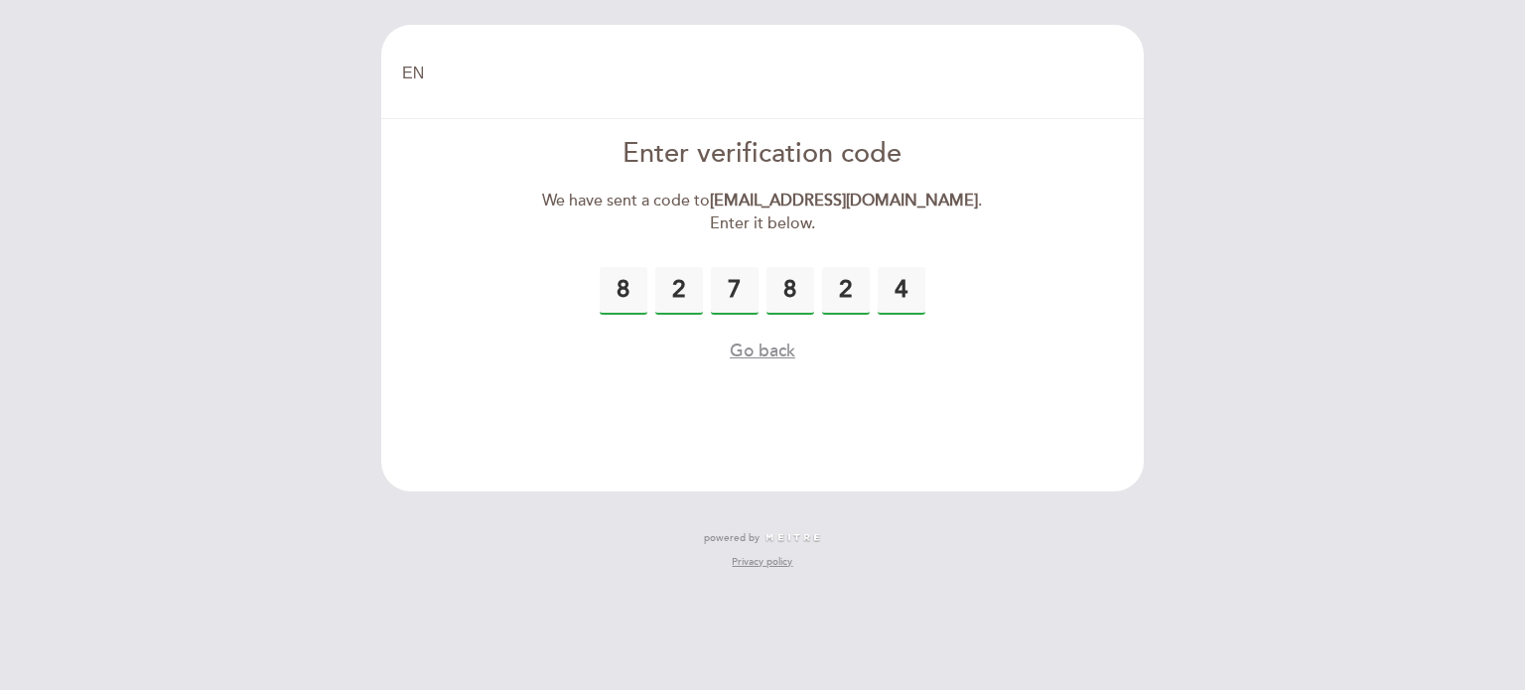
type input "4"
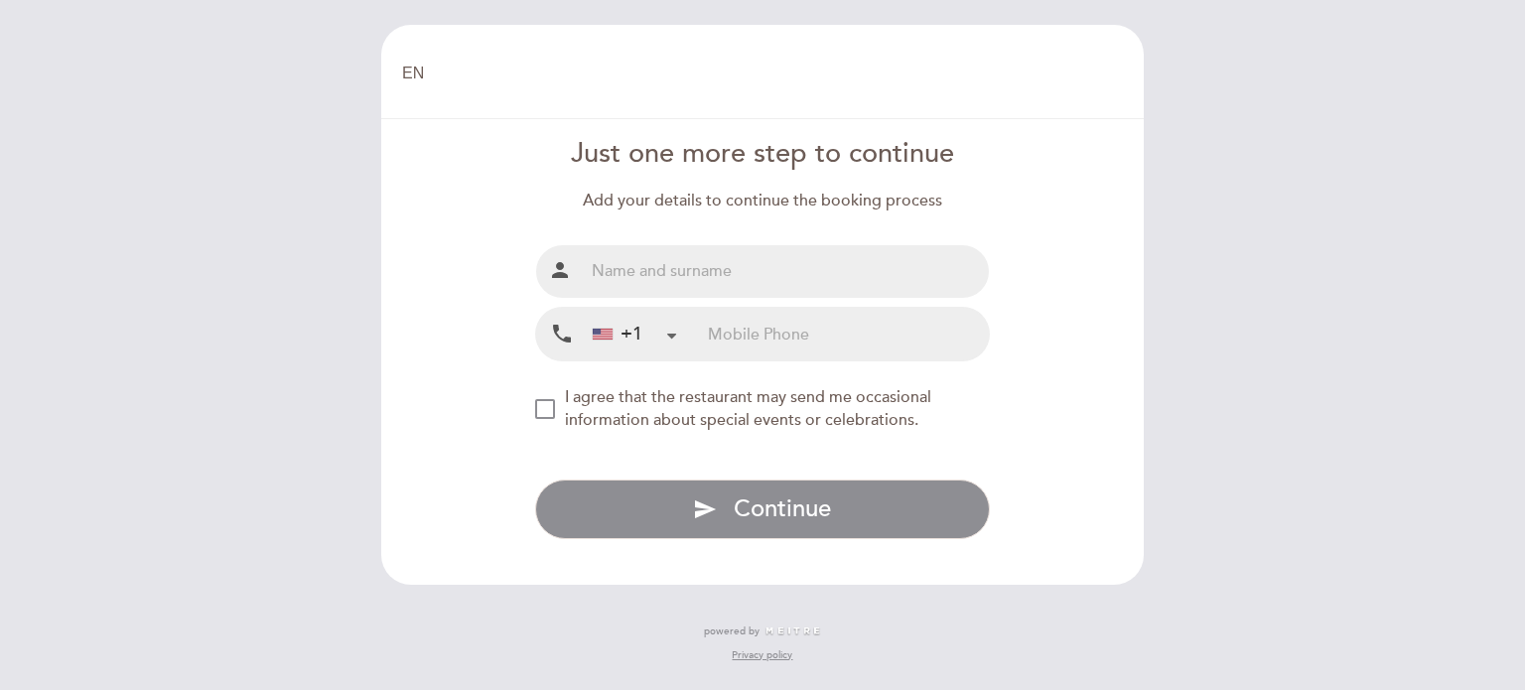
click at [693, 281] on input "text" at bounding box center [787, 271] width 406 height 53
type input "[PERSON_NAME]"
click at [746, 338] on input "tel" at bounding box center [848, 334] width 281 height 53
type input "7252662934"
click at [544, 407] on div "NEW_MODAL_AGREE_RESTAURANT_SEND_OCCASIONAL_INFO" at bounding box center [545, 409] width 20 height 20
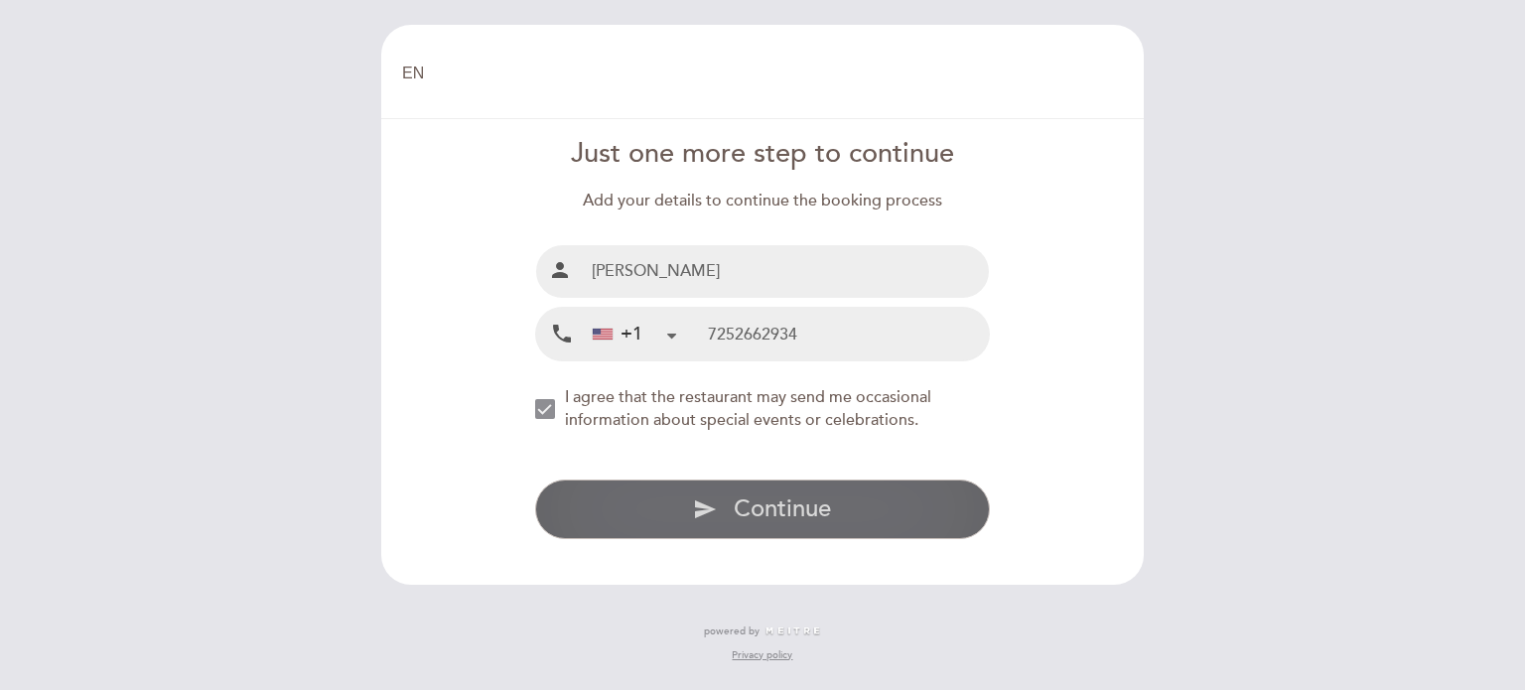
click at [786, 511] on span "Continue" at bounding box center [782, 508] width 97 height 29
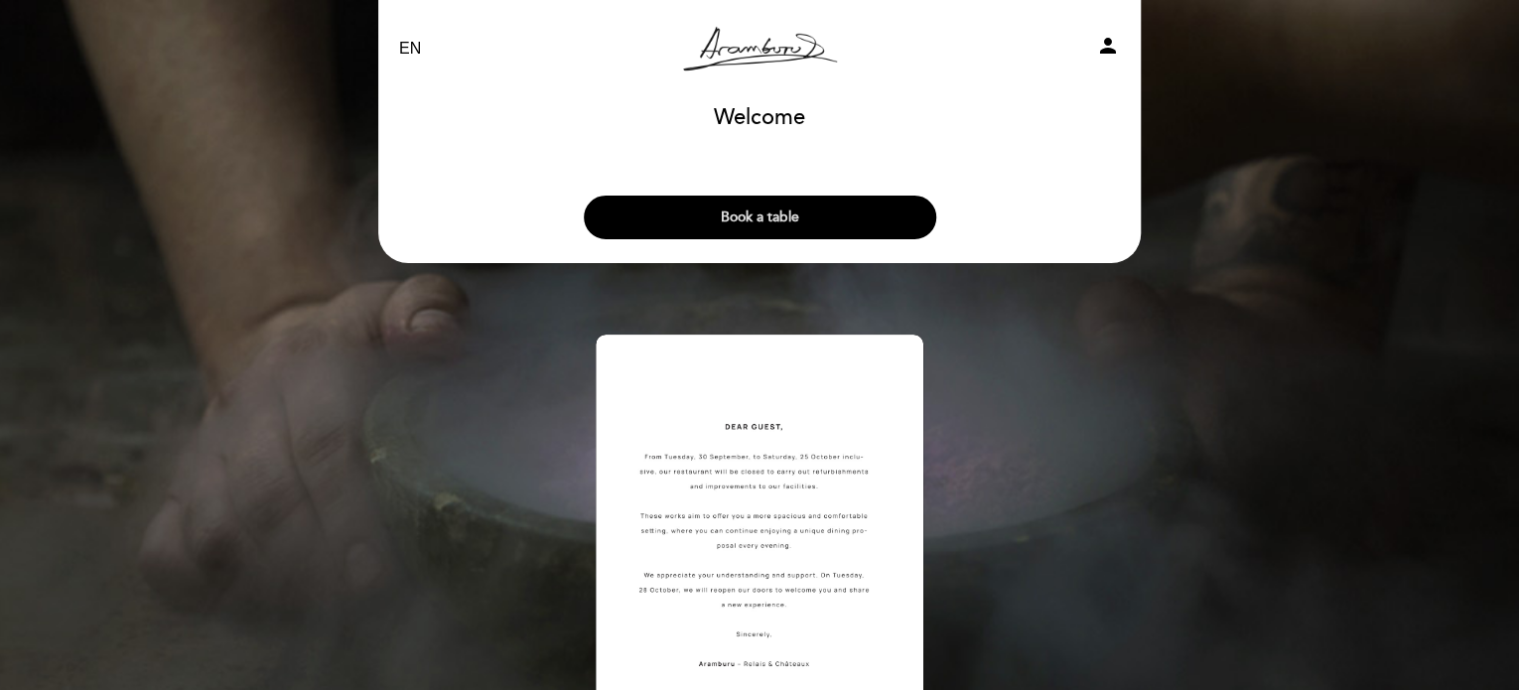
click at [798, 217] on button "Book a table" at bounding box center [760, 218] width 352 height 44
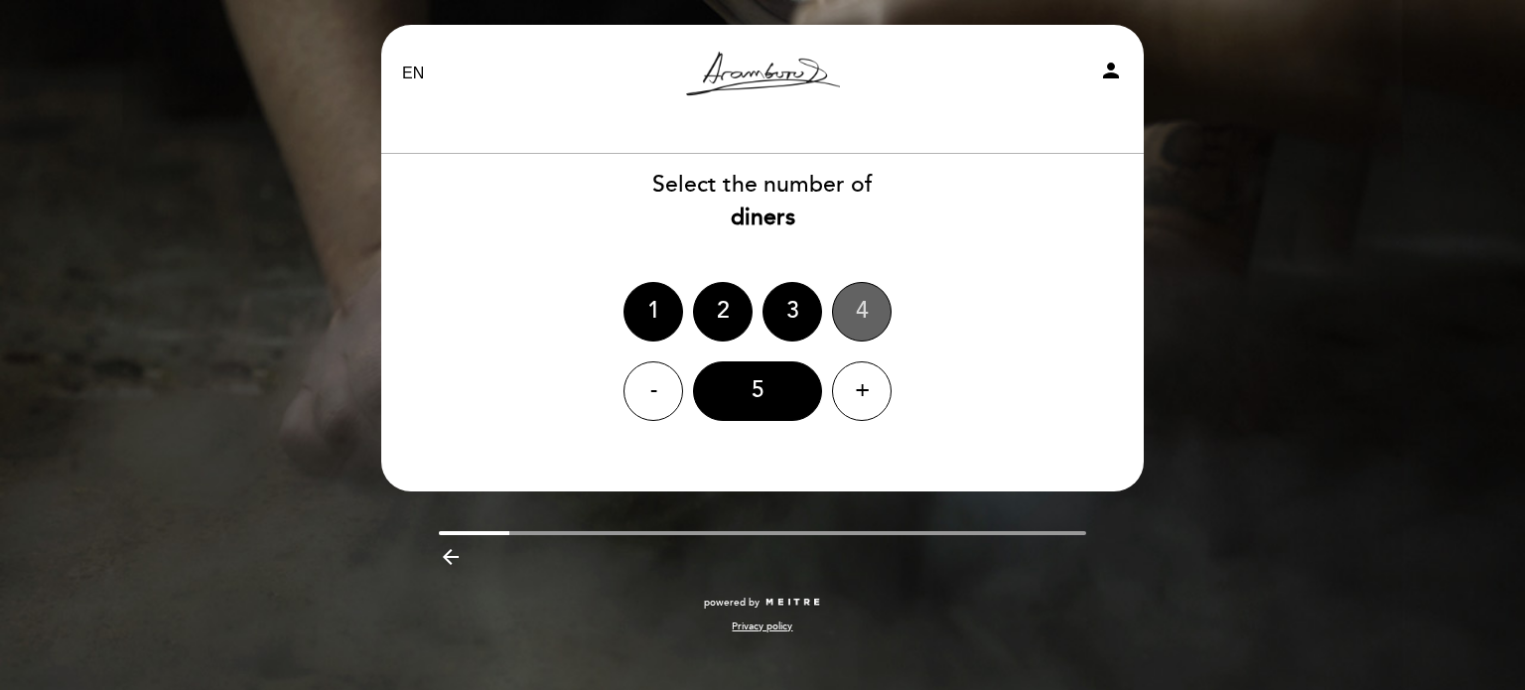
click at [859, 309] on div "4" at bounding box center [862, 312] width 60 height 60
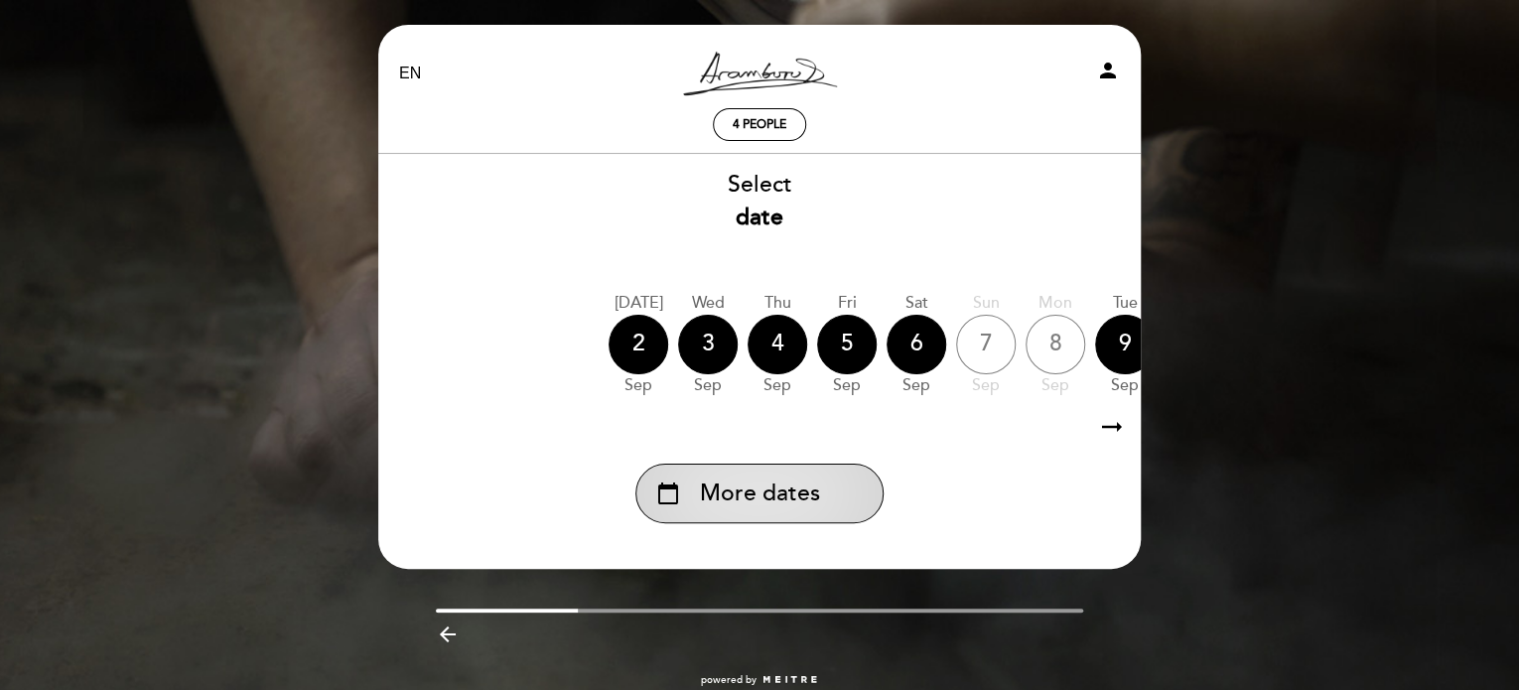
click at [762, 492] on span "More dates" at bounding box center [760, 493] width 120 height 33
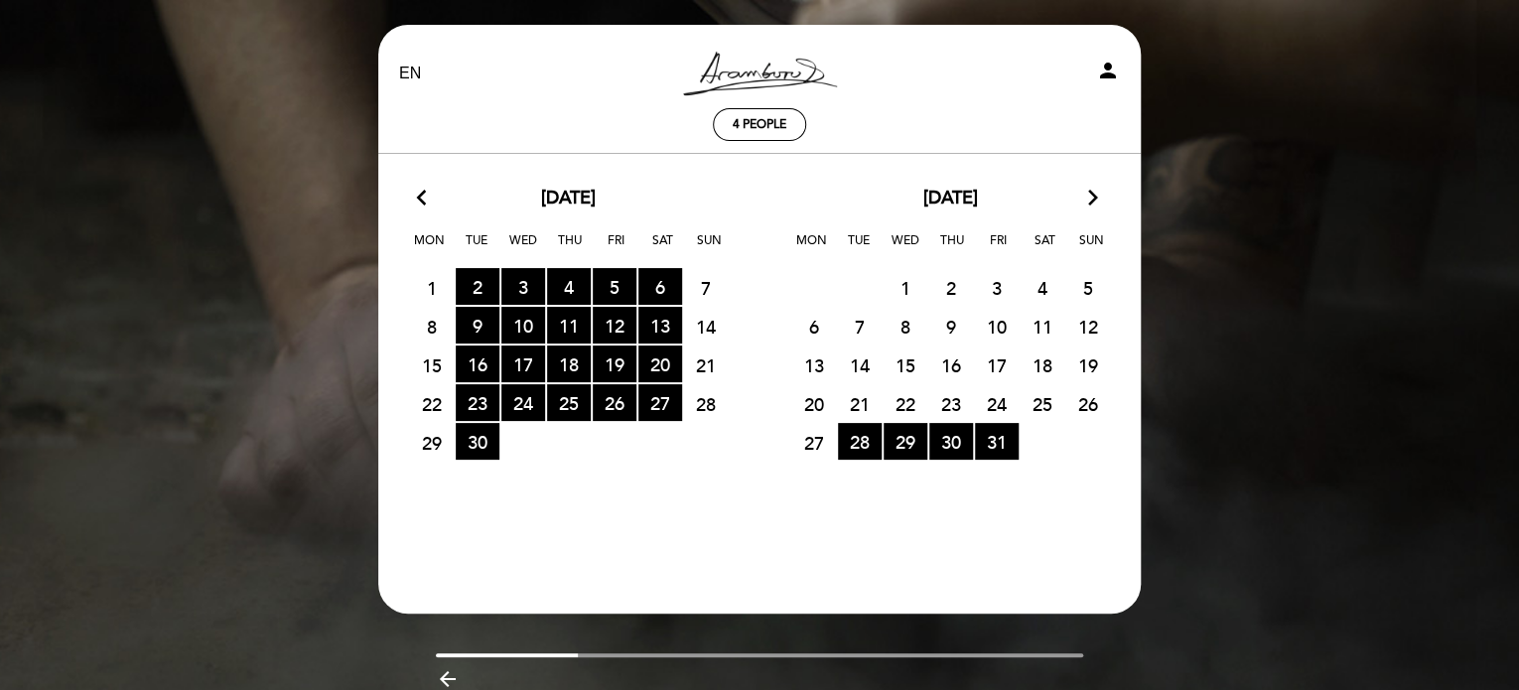
click at [1092, 201] on icon "arrow_forward_ios" at bounding box center [1093, 199] width 18 height 26
click at [1088, 194] on icon "arrow_forward_ios" at bounding box center [1093, 199] width 18 height 26
click at [1096, 196] on icon "arrow_forward_ios" at bounding box center [1093, 199] width 18 height 26
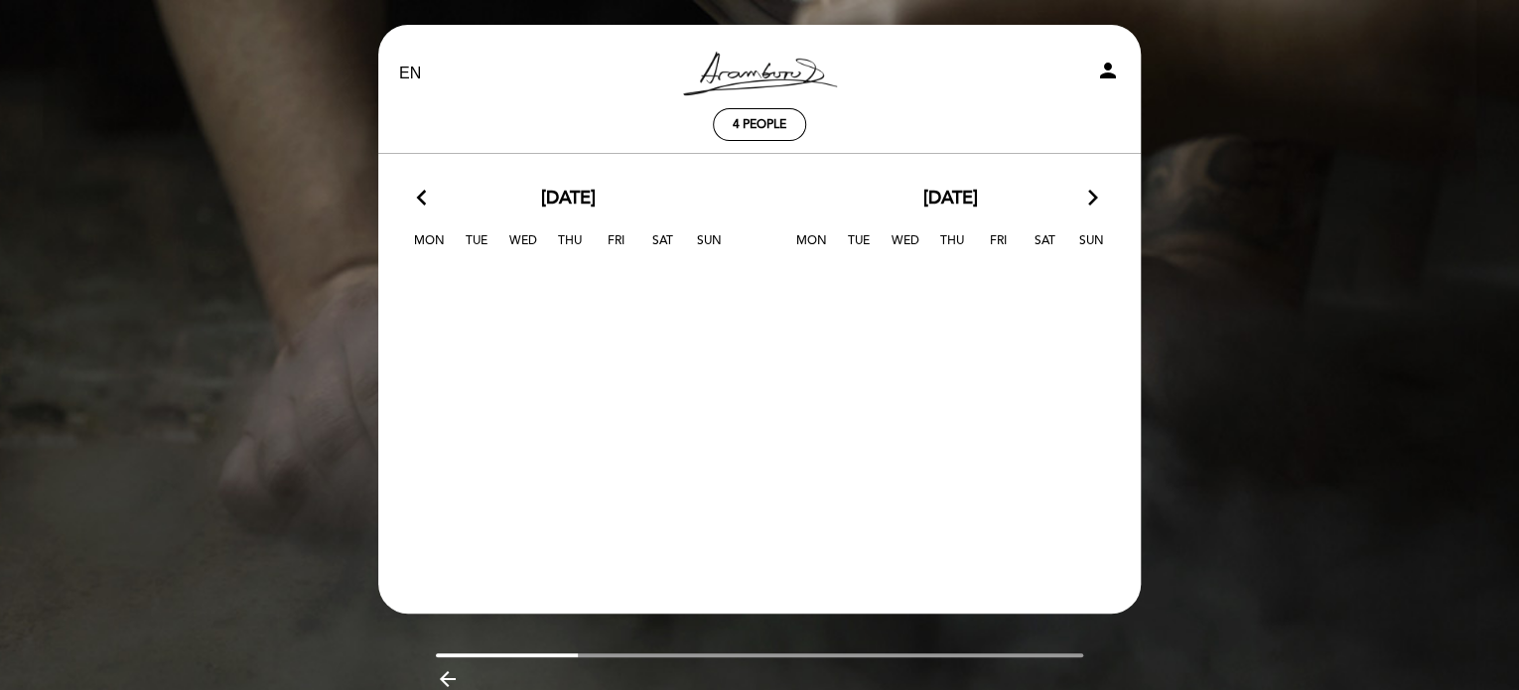
click at [422, 195] on icon "arrow_back_ios" at bounding box center [426, 199] width 18 height 26
click at [544, 327] on calendar-double "arrow_back_ios December, 2025 arrow_forward_ios Mon Tue Wed Thu Fri Sat Sun 1 2…" at bounding box center [759, 365] width 764 height 358
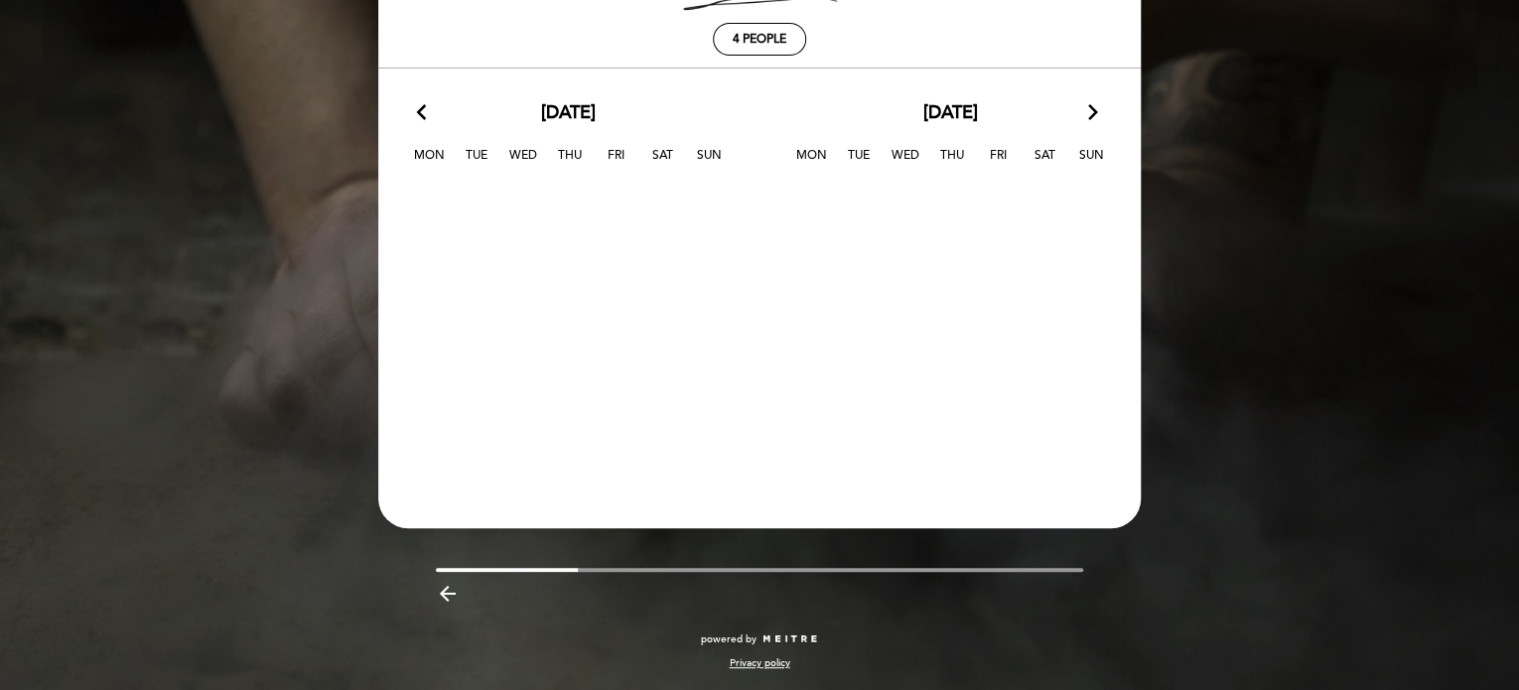
click at [449, 592] on icon "arrow_backward" at bounding box center [448, 594] width 24 height 24
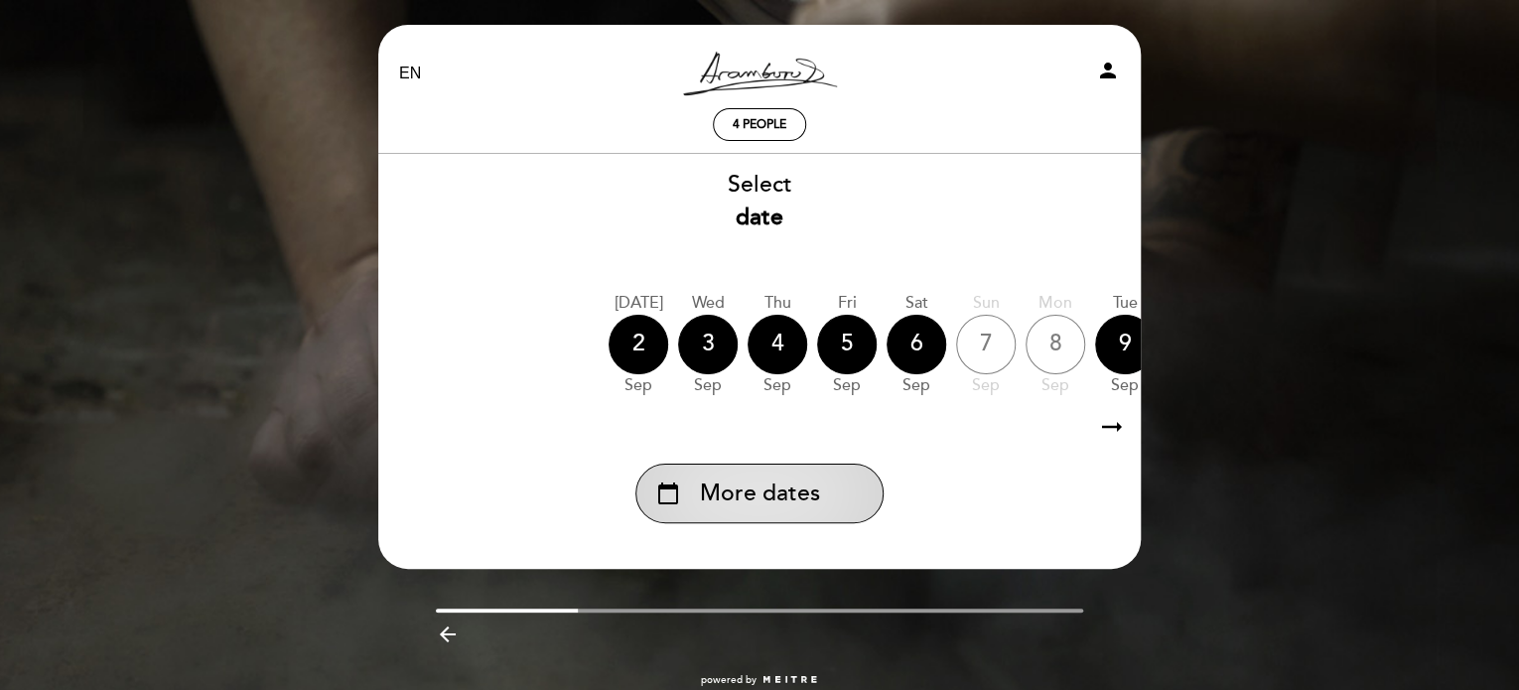
click at [762, 512] on div "calendar_today More dates" at bounding box center [759, 494] width 248 height 60
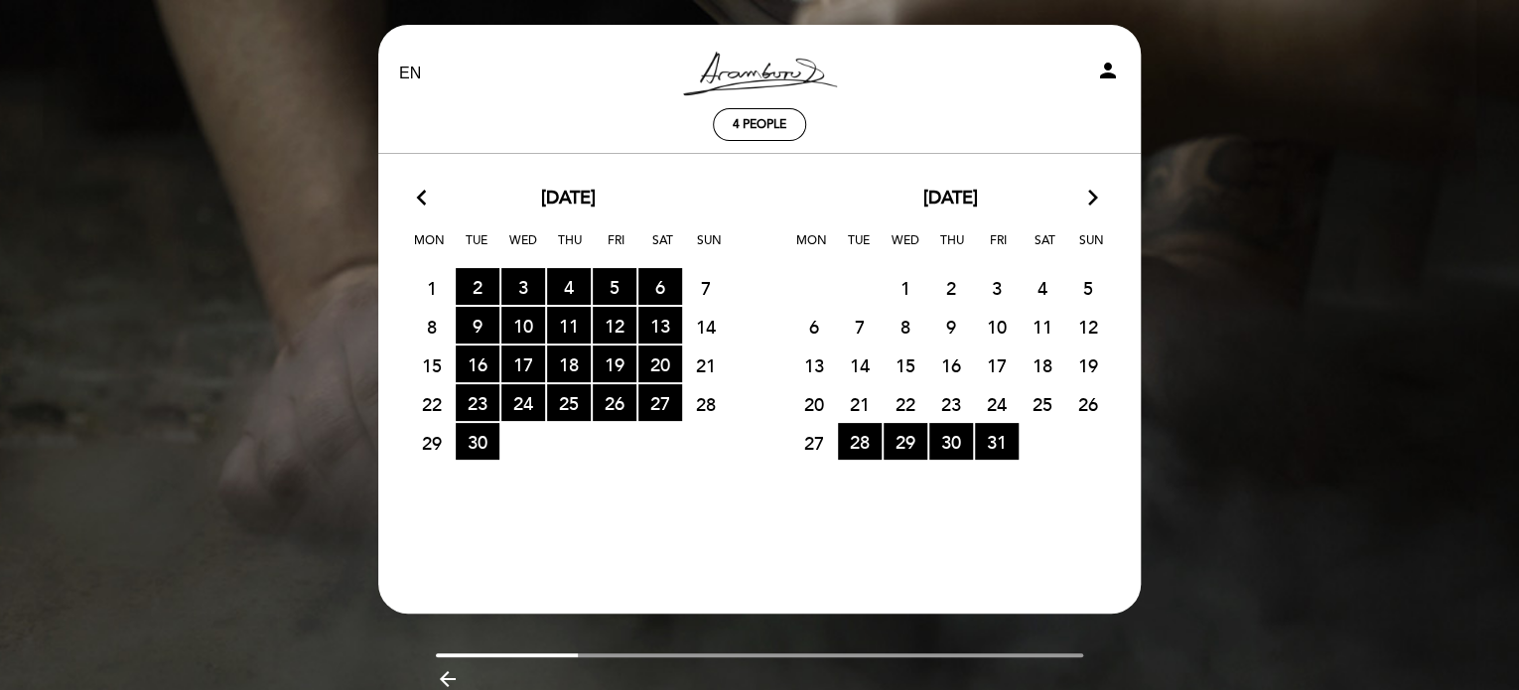
click at [1097, 194] on icon "arrow_forward_ios" at bounding box center [1093, 199] width 18 height 26
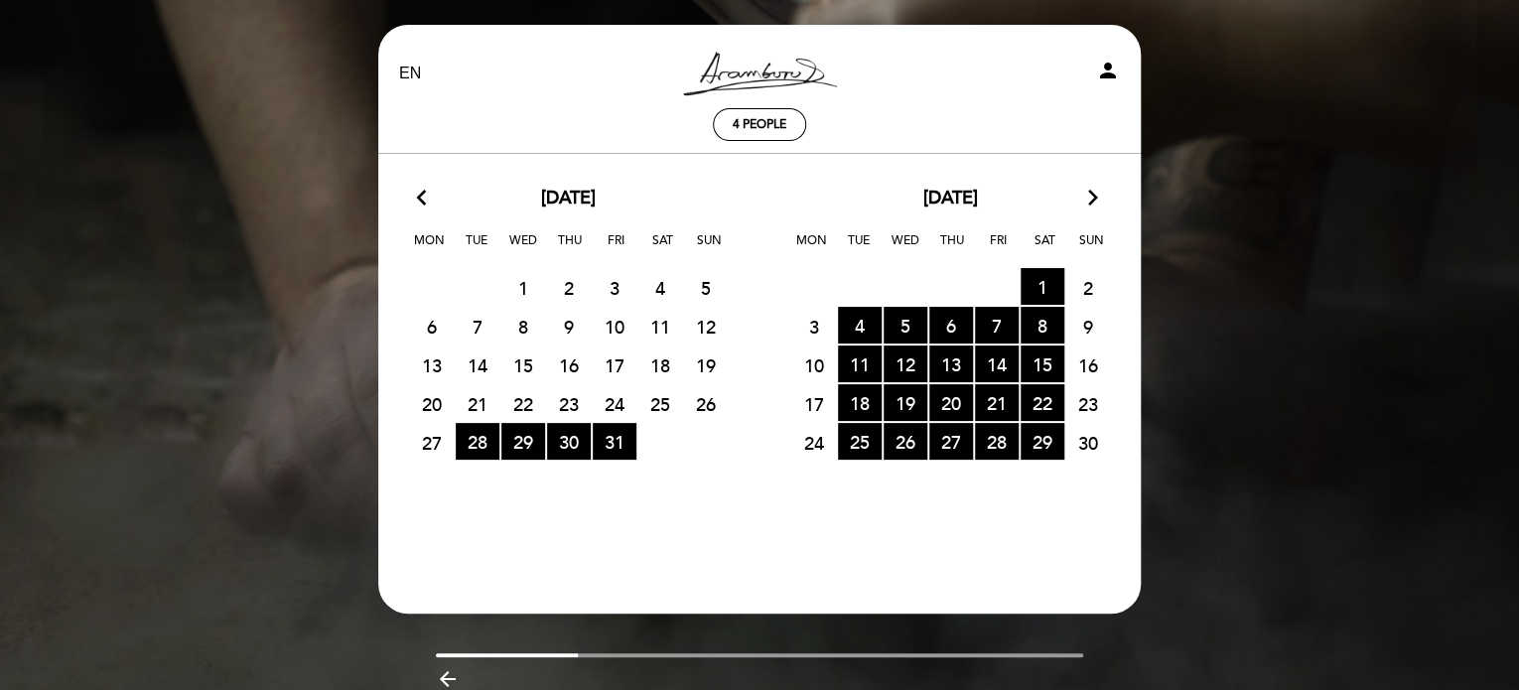
click at [1097, 194] on icon "arrow_forward_ios" at bounding box center [1093, 199] width 18 height 26
